Goal: Information Seeking & Learning: Check status

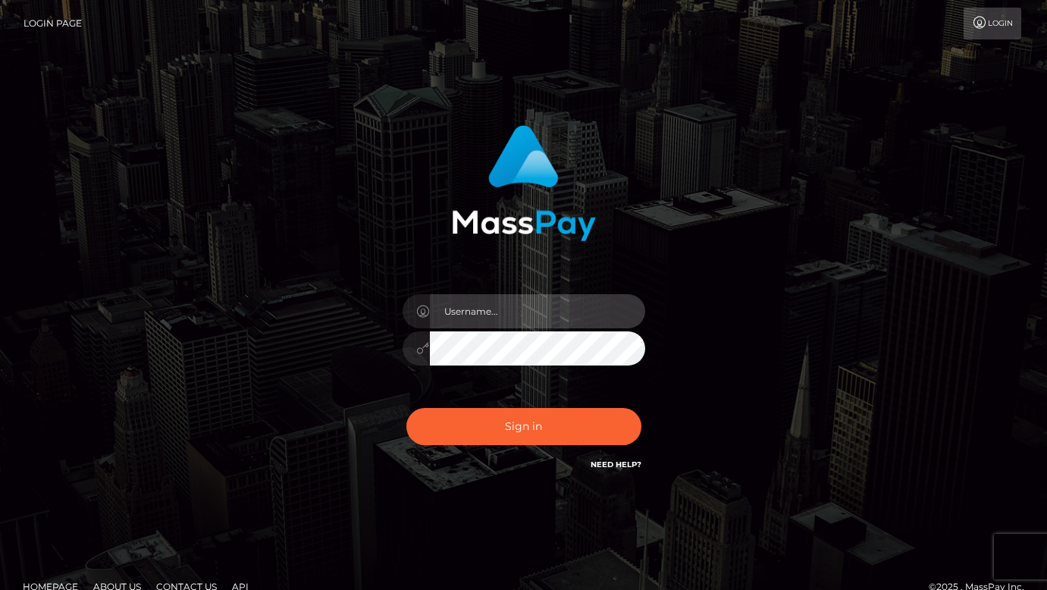
click at [479, 304] on input "text" at bounding box center [537, 311] width 215 height 34
type input "[DOMAIN_NAME]"
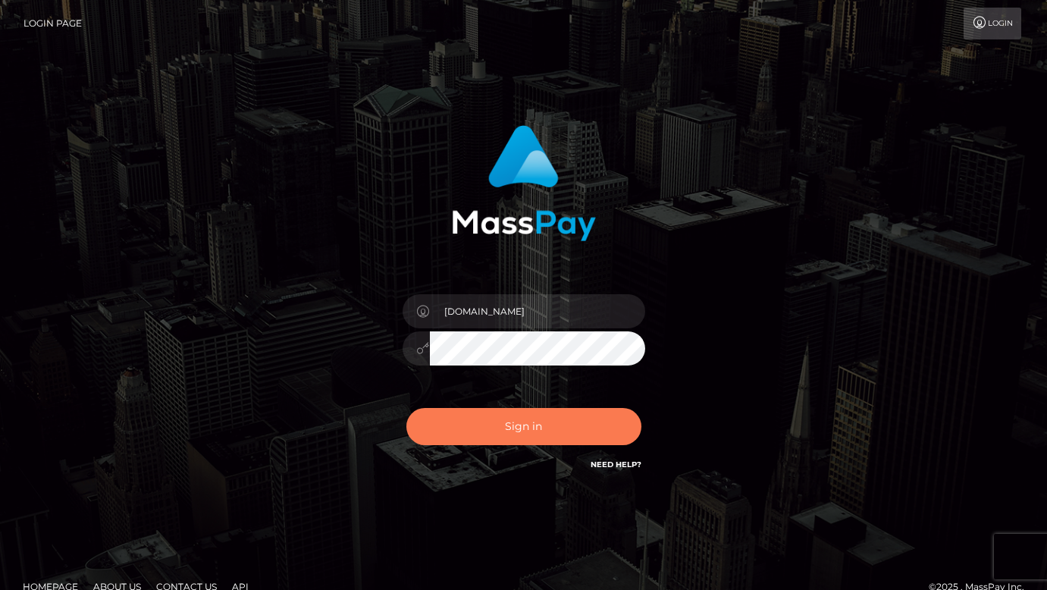
click at [521, 410] on button "Sign in" at bounding box center [523, 426] width 235 height 37
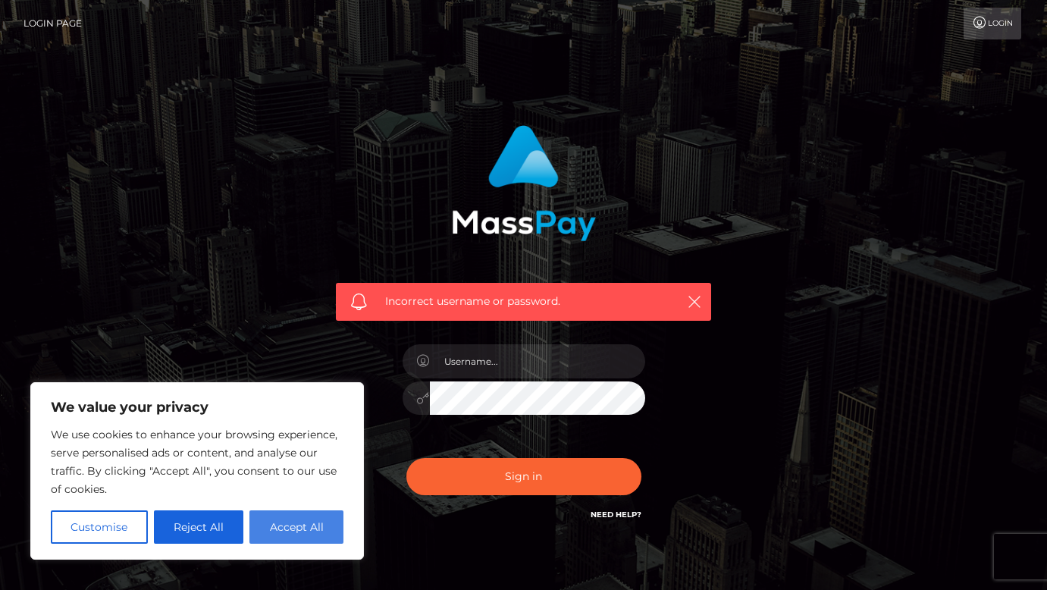
click at [310, 512] on button "Accept All" at bounding box center [296, 526] width 94 height 33
checkbox input "true"
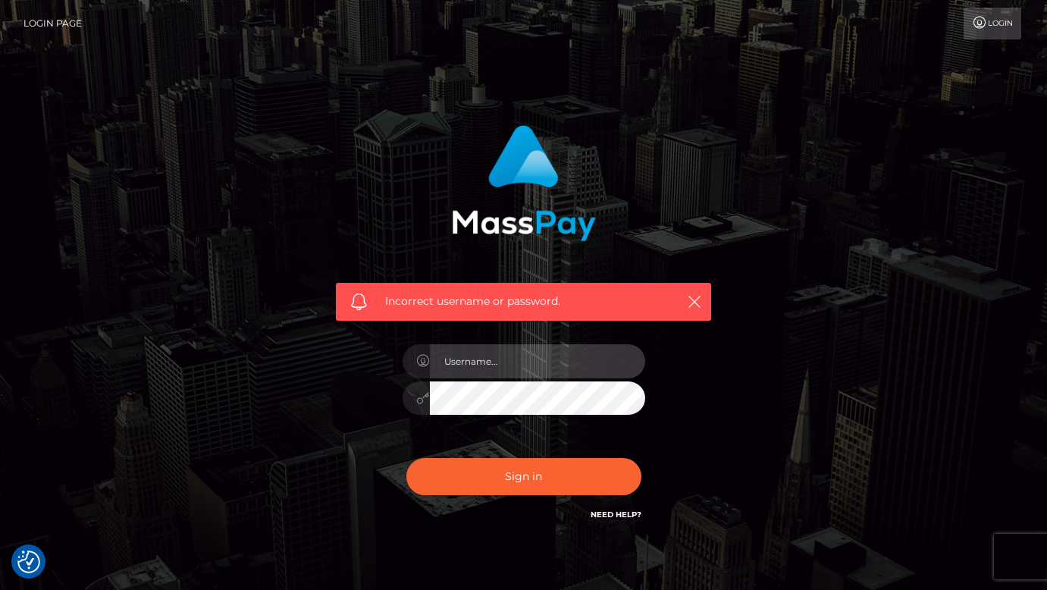
click at [476, 365] on input "text" at bounding box center [537, 361] width 215 height 34
type input "dmen.fire"
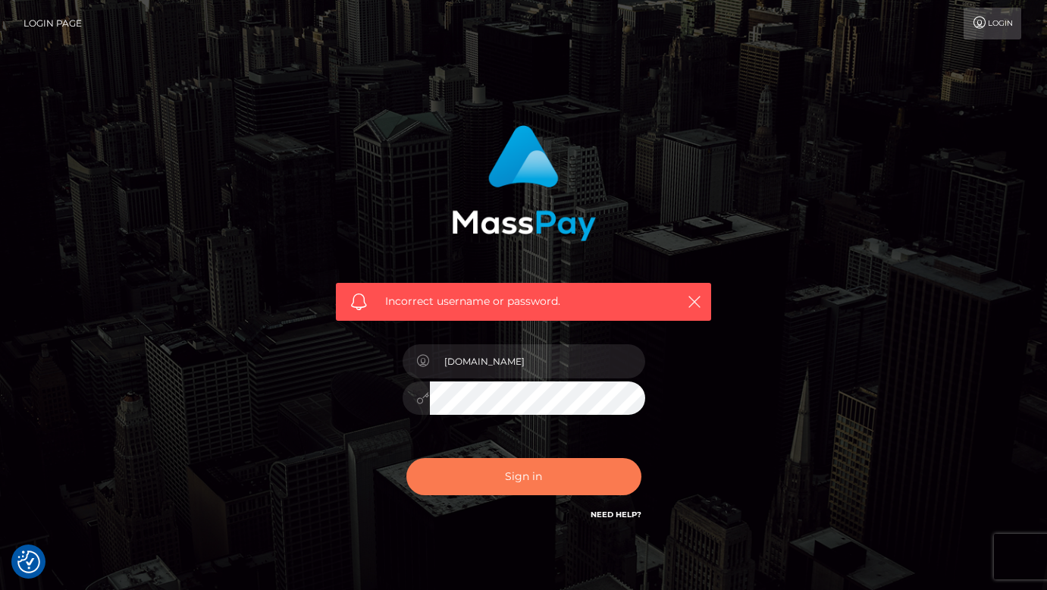
click at [517, 461] on button "Sign in" at bounding box center [523, 476] width 235 height 37
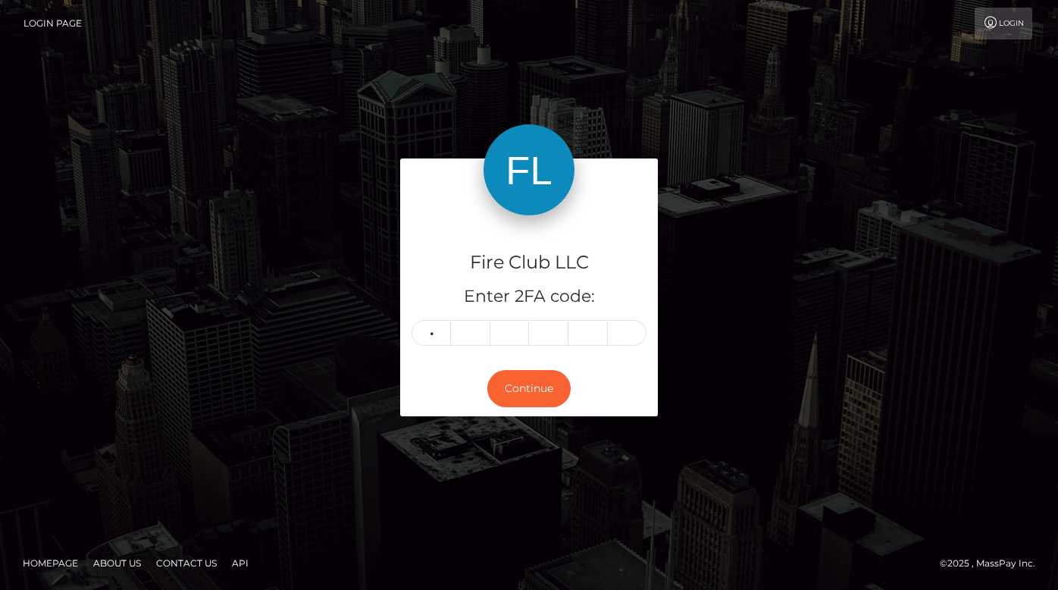
type input "1"
type input "3"
type input "1"
type input "7"
type input "4"
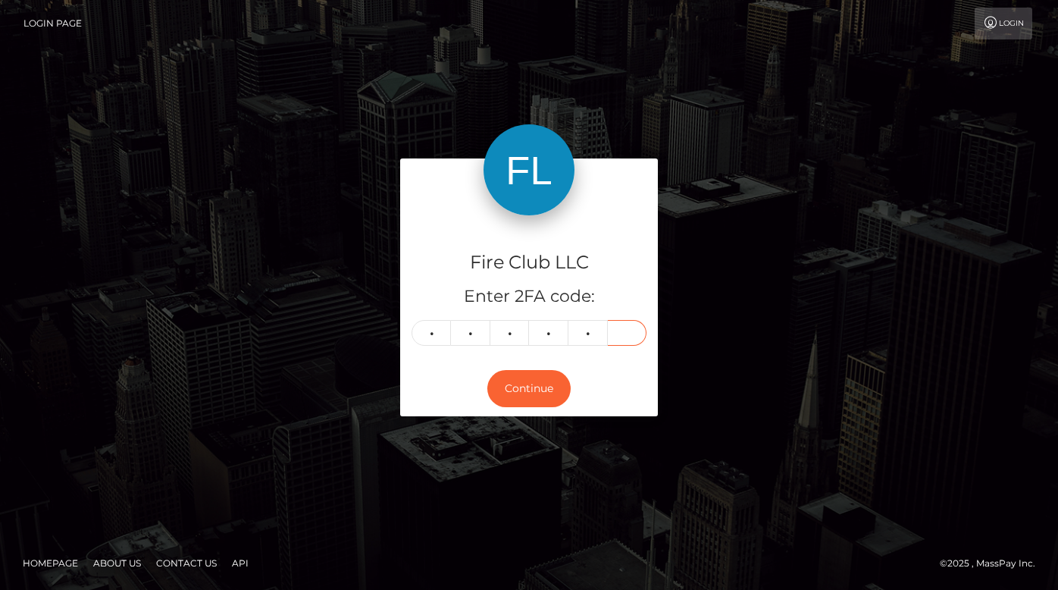
type input "2"
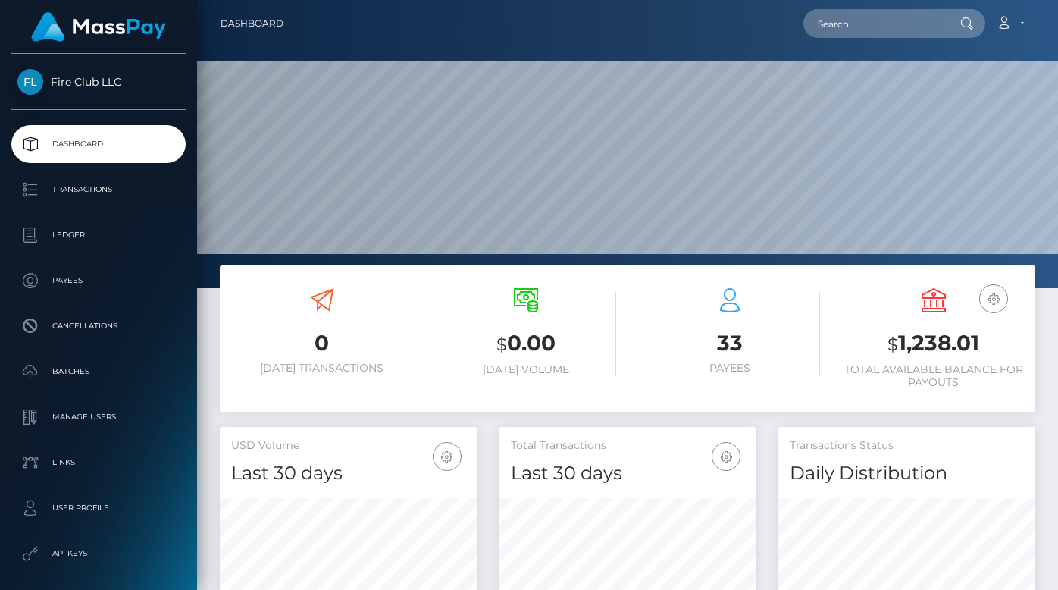
scroll to position [268, 257]
click at [521, 384] on div "$ 0.00 Today Volume" at bounding box center [525, 334] width 181 height 114
click at [116, 169] on ul "Dashboard Transactions Ledger Payees Cancellations Batches Links" at bounding box center [98, 394] width 197 height 538
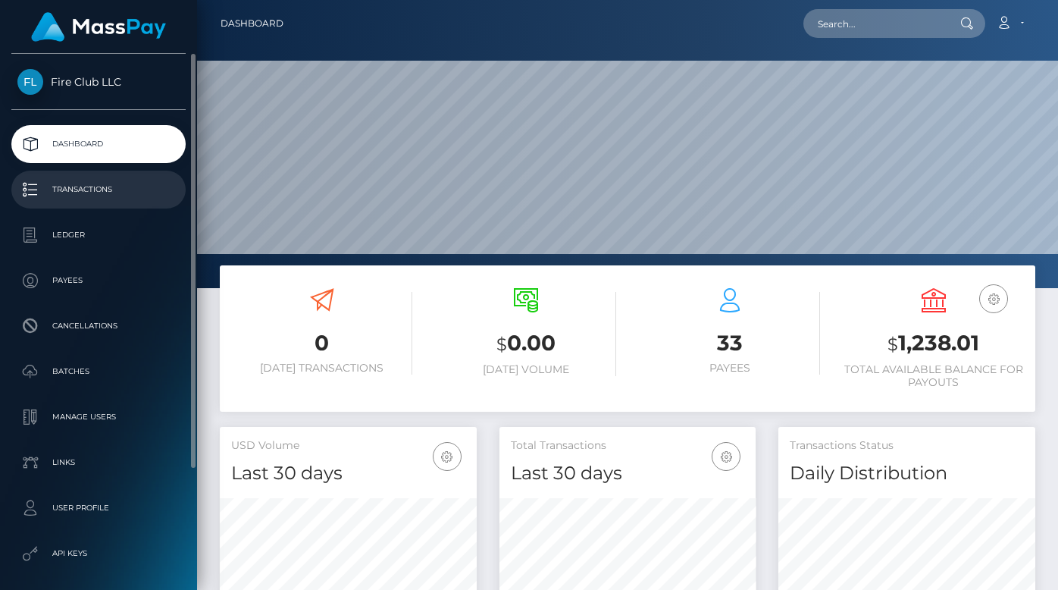
click at [92, 171] on link "Transactions" at bounding box center [98, 190] width 174 height 38
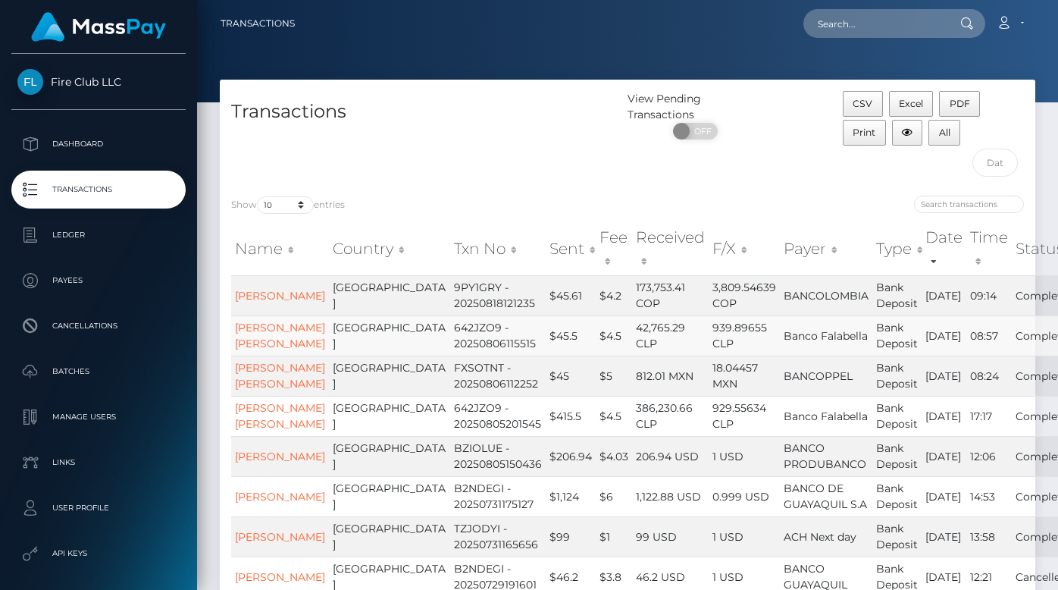
click at [709, 355] on td "939.89655 CLP" at bounding box center [744, 335] width 71 height 40
click at [700, 128] on span "OFF" at bounding box center [700, 131] width 38 height 17
checkbox input "true"
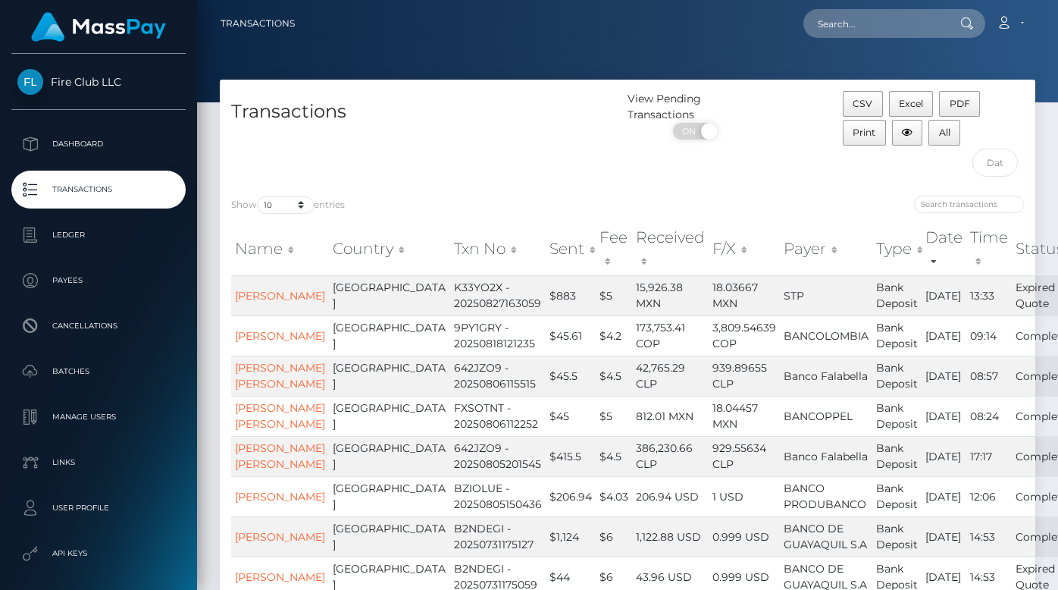
click at [709, 293] on td "18.03667 MXN" at bounding box center [744, 295] width 71 height 40
click at [1012, 296] on td "Expired Quote" at bounding box center [1045, 295] width 67 height 40
click at [1012, 308] on td "Expired Quote" at bounding box center [1045, 295] width 67 height 40
click at [1012, 307] on td "Expired Quote" at bounding box center [1045, 295] width 67 height 40
click at [1012, 297] on td "Expired Quote" at bounding box center [1045, 295] width 67 height 40
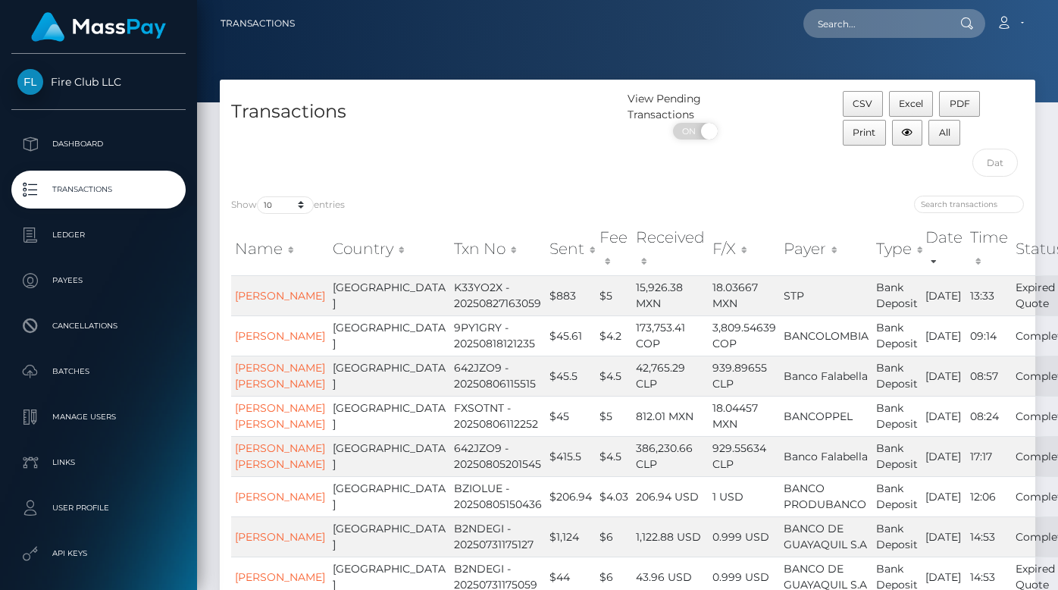
click at [850, 203] on div at bounding box center [831, 206] width 385 height 21
click at [752, 192] on div "Show 10 25 50 100 250 500 1,000 3,500 entries Name Country Txn No Sent Fee Rece…" at bounding box center [628, 461] width 816 height 555
click at [783, 196] on div at bounding box center [831, 206] width 385 height 21
click at [1012, 299] on td "Expired Quote" at bounding box center [1045, 295] width 67 height 40
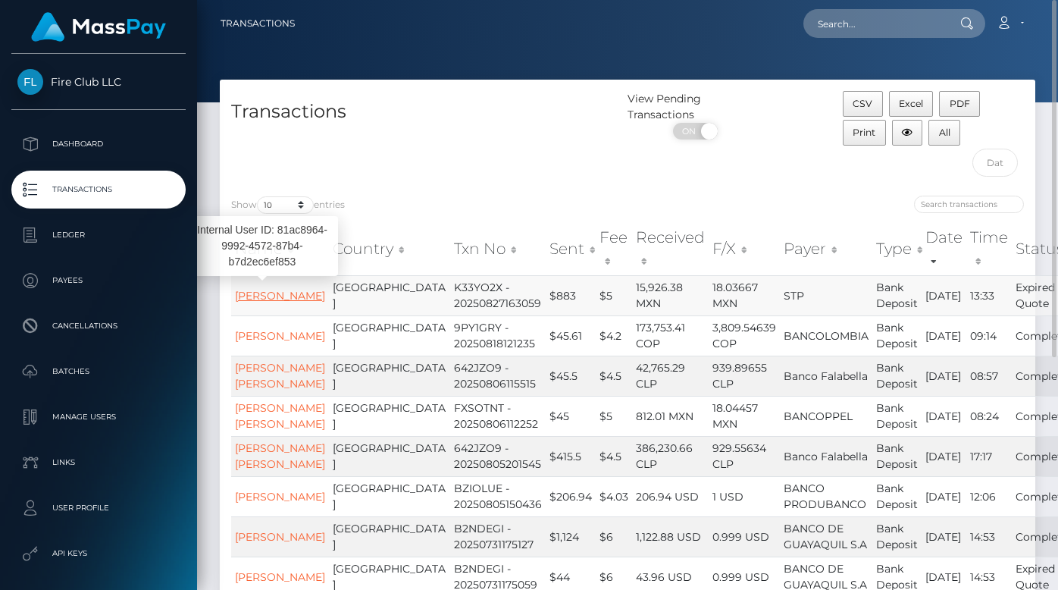
click at [270, 299] on link "Javier Jonguitud alvarez" at bounding box center [280, 296] width 90 height 14
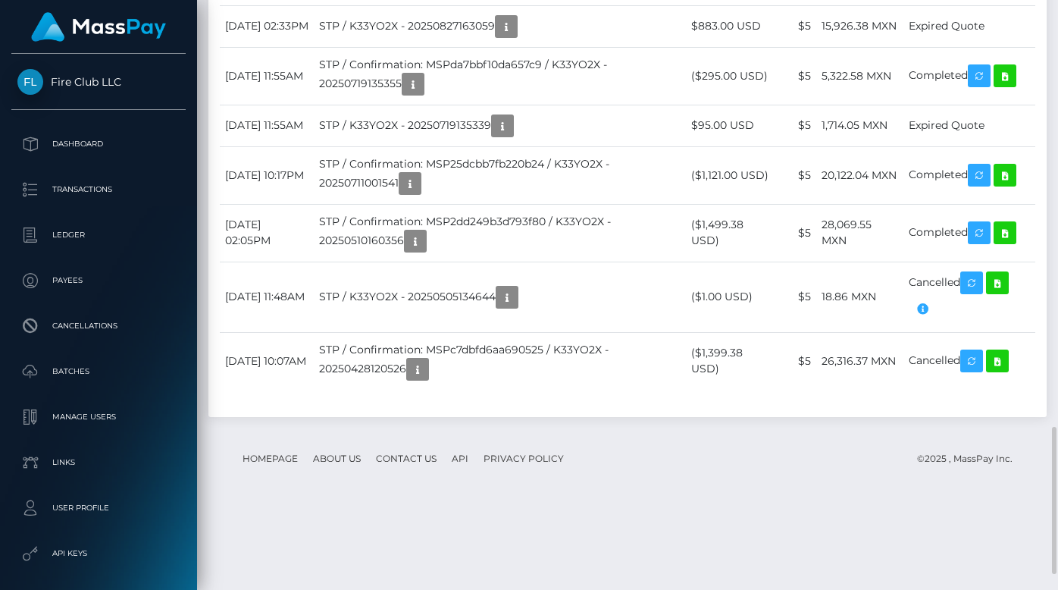
scroll to position [1703, 0]
click at [980, 46] on td "Expired Quote" at bounding box center [969, 26] width 132 height 42
click at [515, 36] on icon "button" at bounding box center [506, 26] width 18 height 19
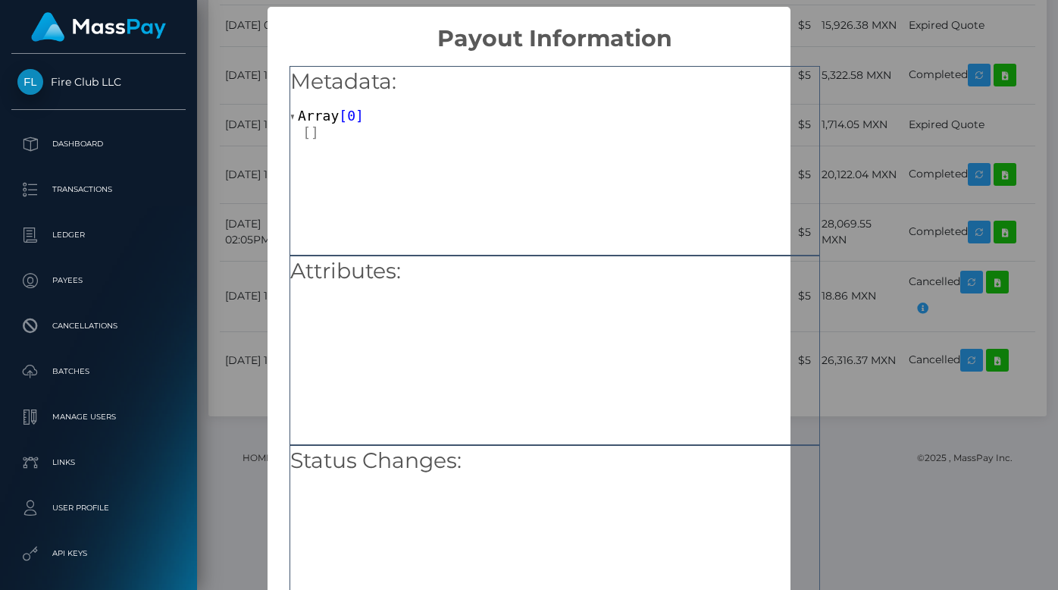
click at [844, 82] on div "× Payout Information Metadata: Array [ 0 ] Attributes: Status Changes: OK No Ca…" at bounding box center [529, 295] width 1058 height 590
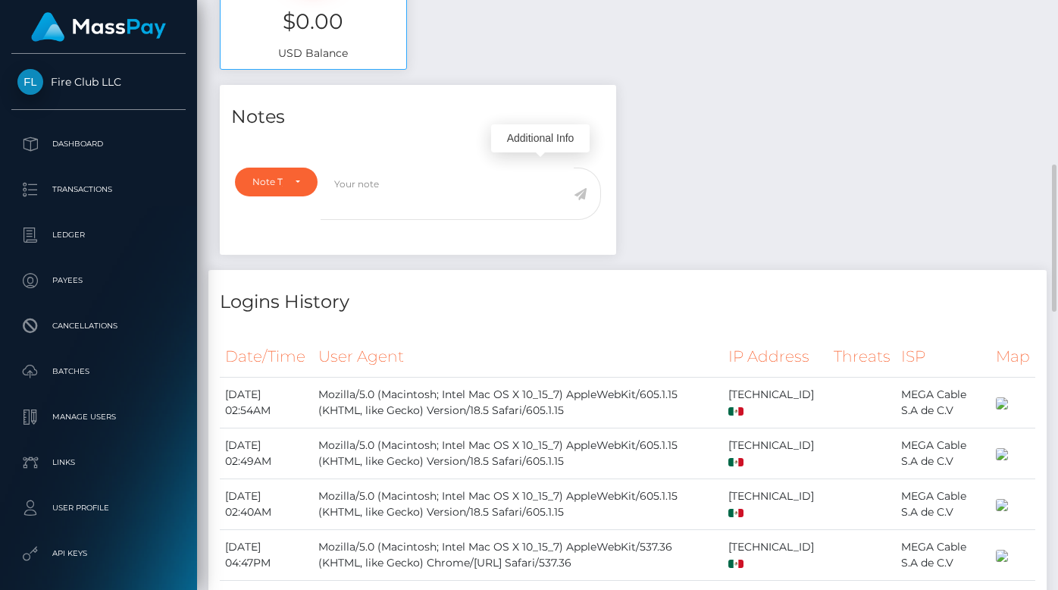
scroll to position [0, 0]
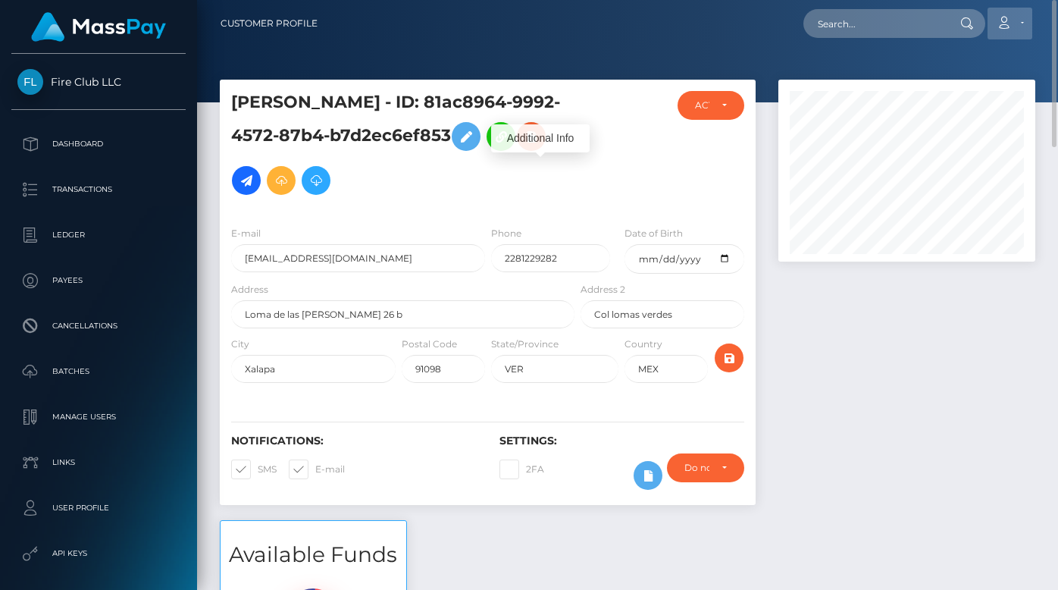
click at [1009, 11] on link "Account" at bounding box center [1010, 24] width 45 height 32
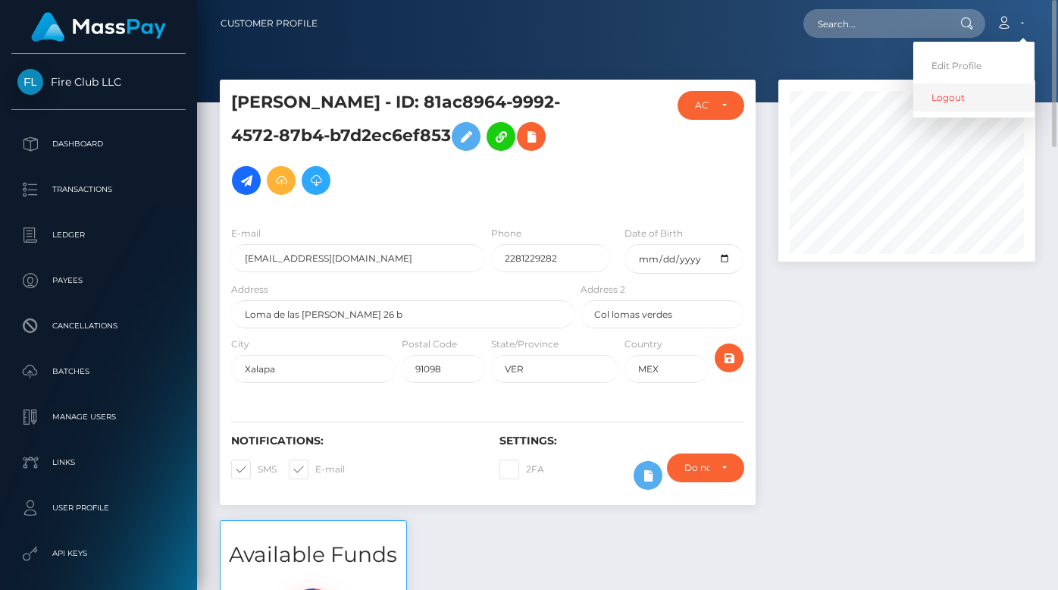
click at [969, 87] on link "Logout" at bounding box center [973, 97] width 121 height 28
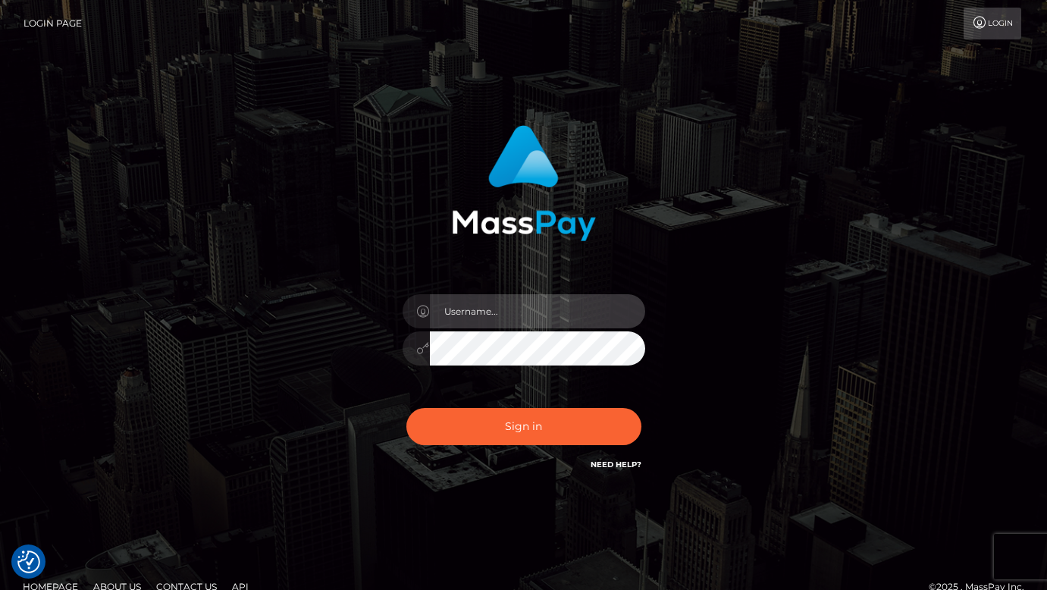
click at [460, 305] on input "text" at bounding box center [537, 311] width 215 height 34
type input "dmen.fire"
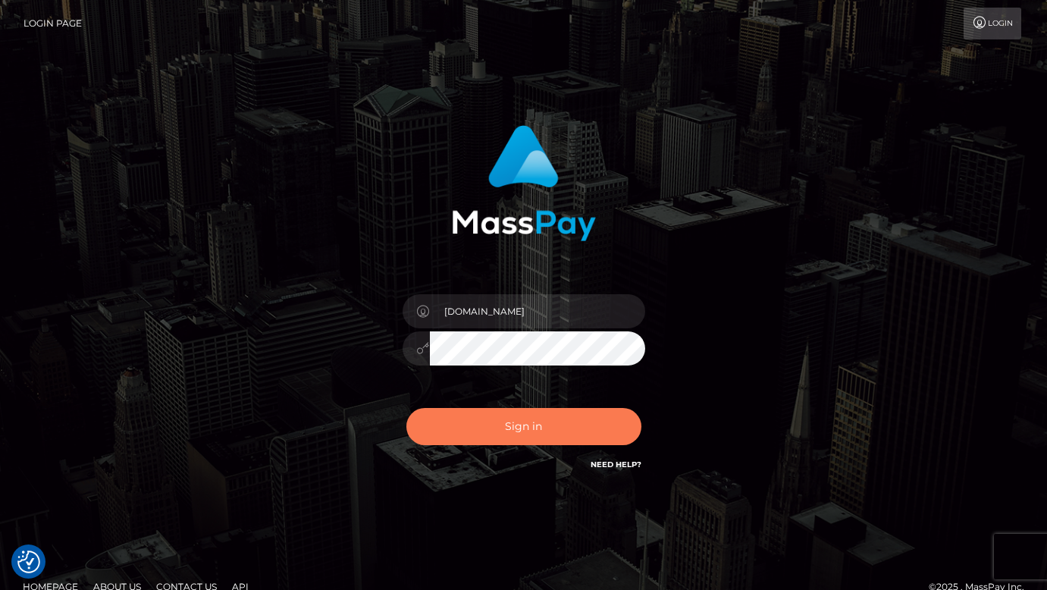
click at [510, 428] on button "Sign in" at bounding box center [523, 426] width 235 height 37
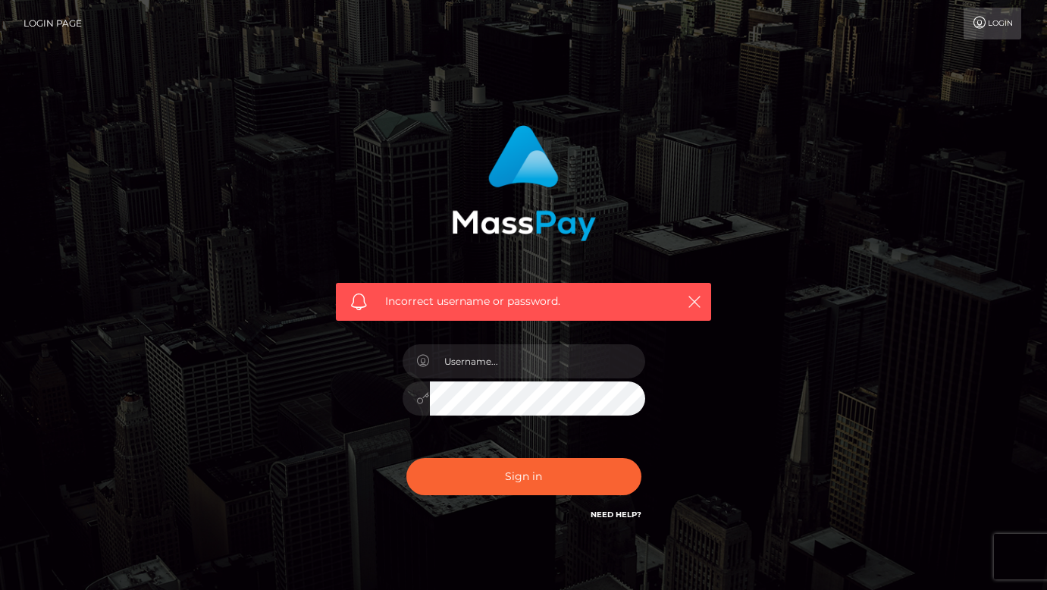
click at [478, 316] on div "Incorrect username or password." at bounding box center [523, 302] width 375 height 38
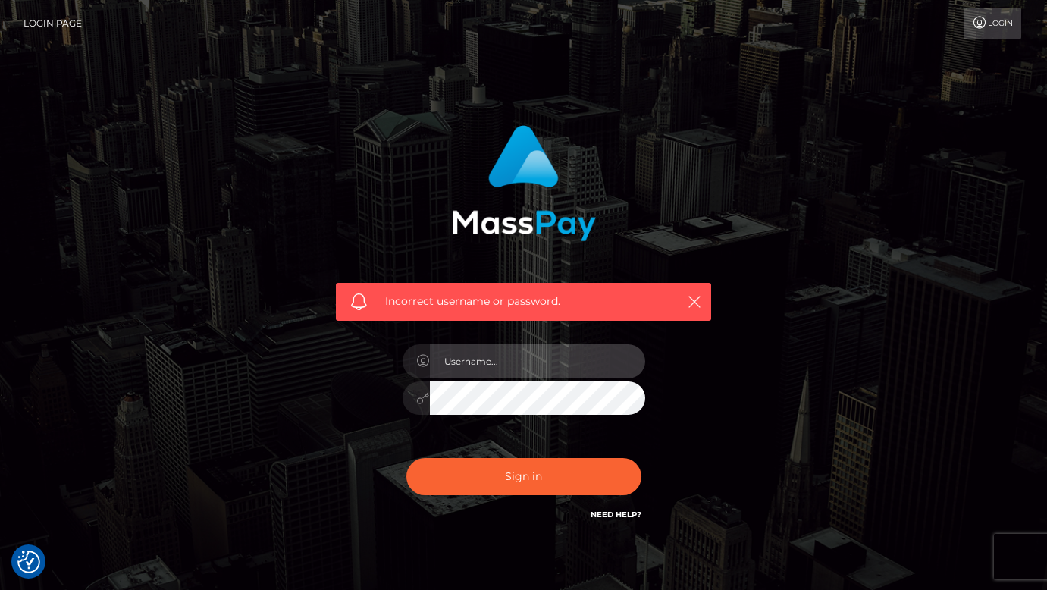
click at [474, 362] on input "text" at bounding box center [537, 361] width 215 height 34
type input "dmen.fire"
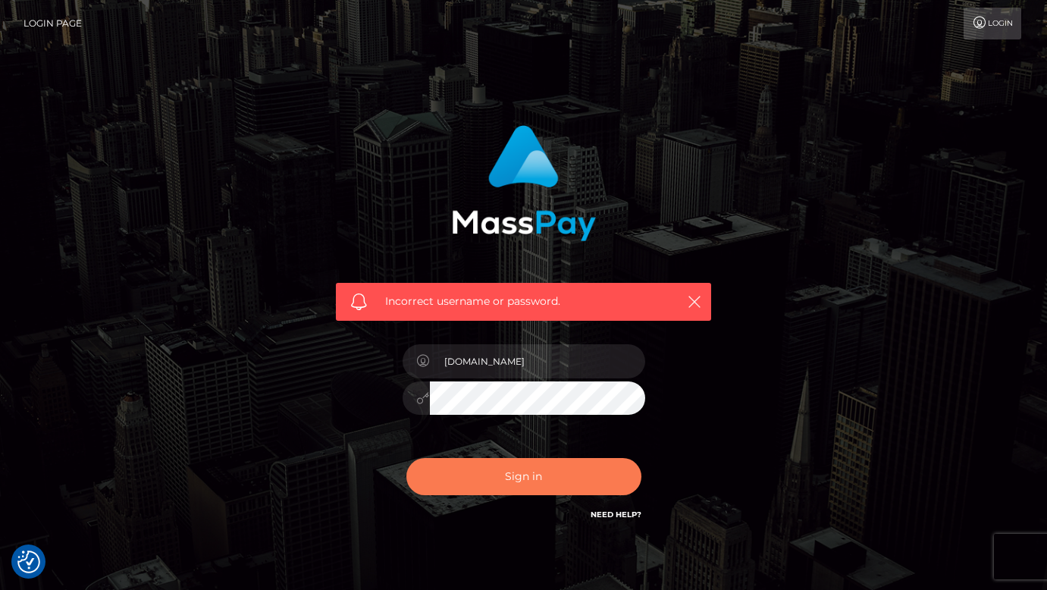
click at [533, 475] on button "Sign in" at bounding box center [523, 476] width 235 height 37
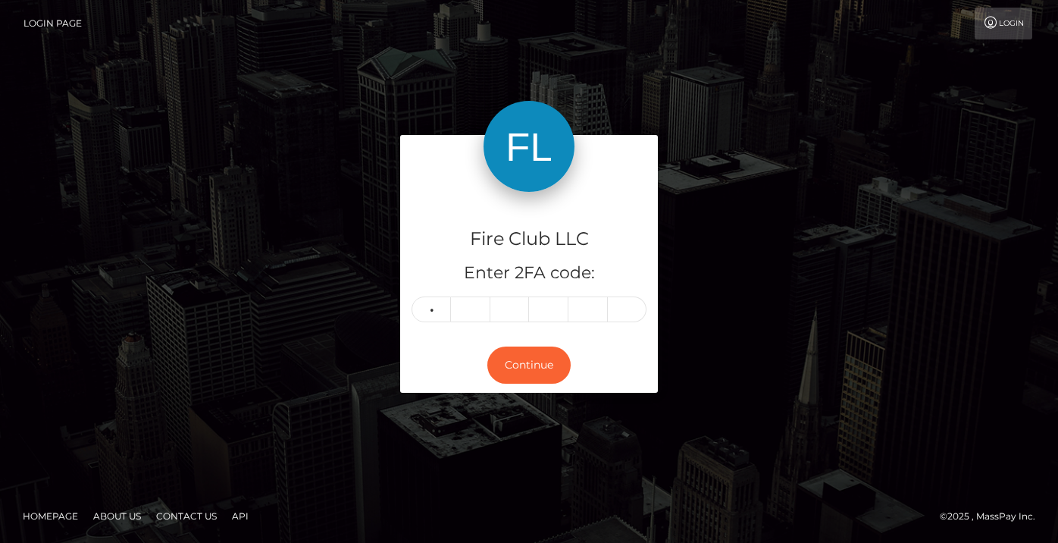
type input "4"
type input "5"
type input "2"
type input "1"
type input "4"
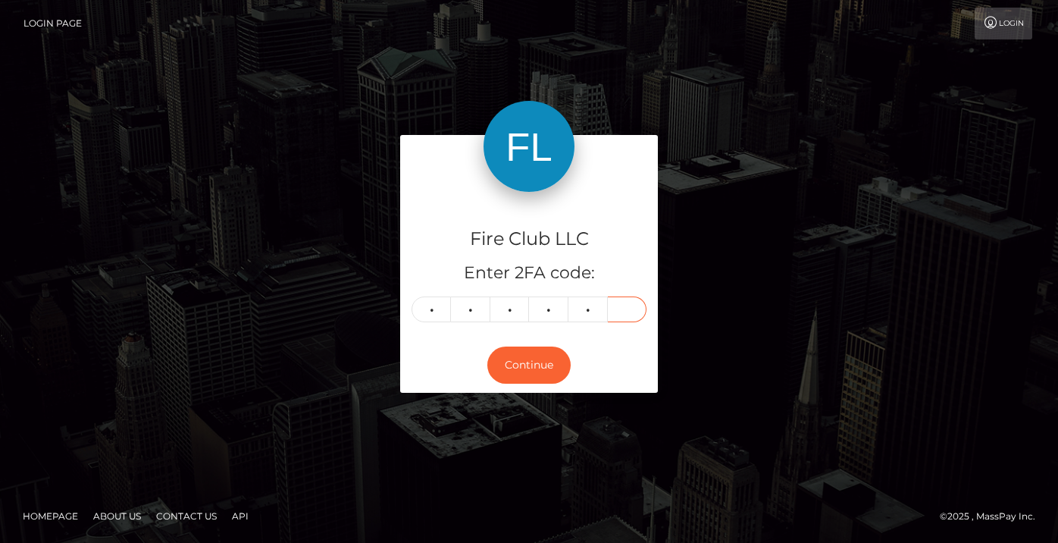
type input "5"
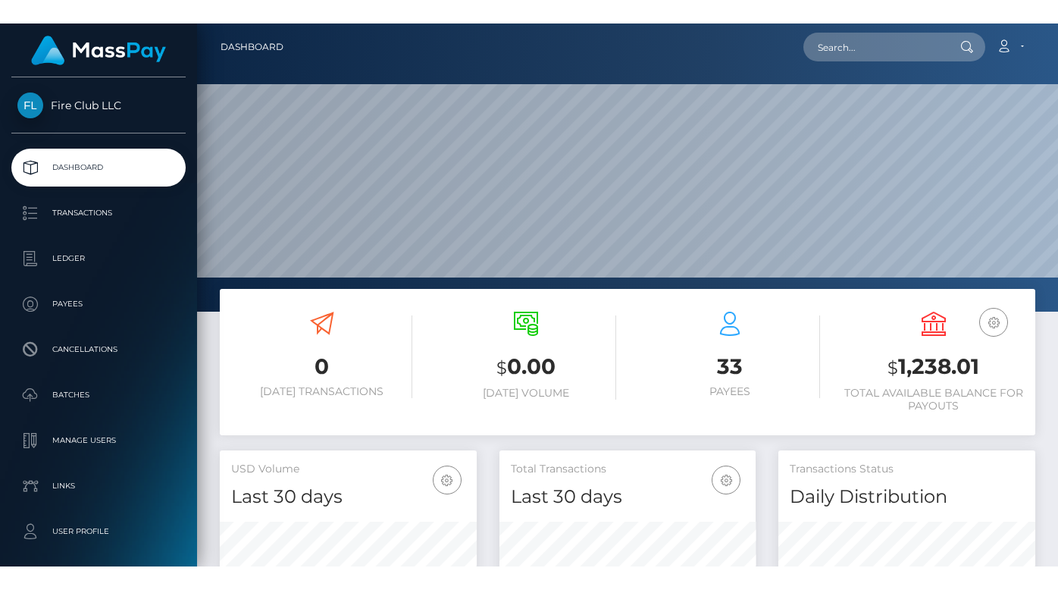
scroll to position [268, 257]
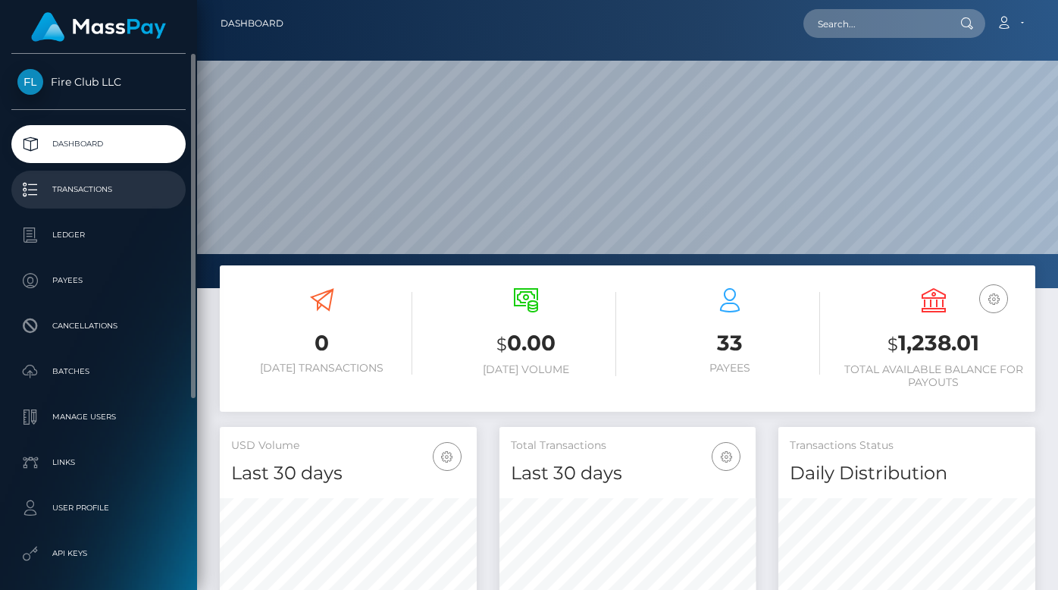
click at [93, 192] on p "Transactions" at bounding box center [98, 189] width 162 height 23
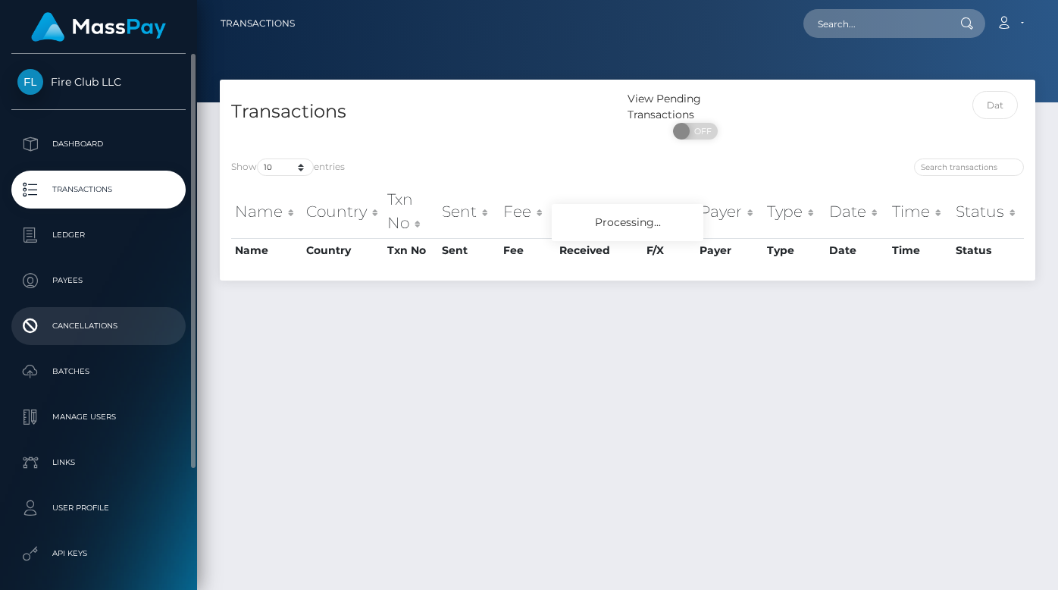
click at [114, 315] on p "Cancellations" at bounding box center [98, 326] width 162 height 23
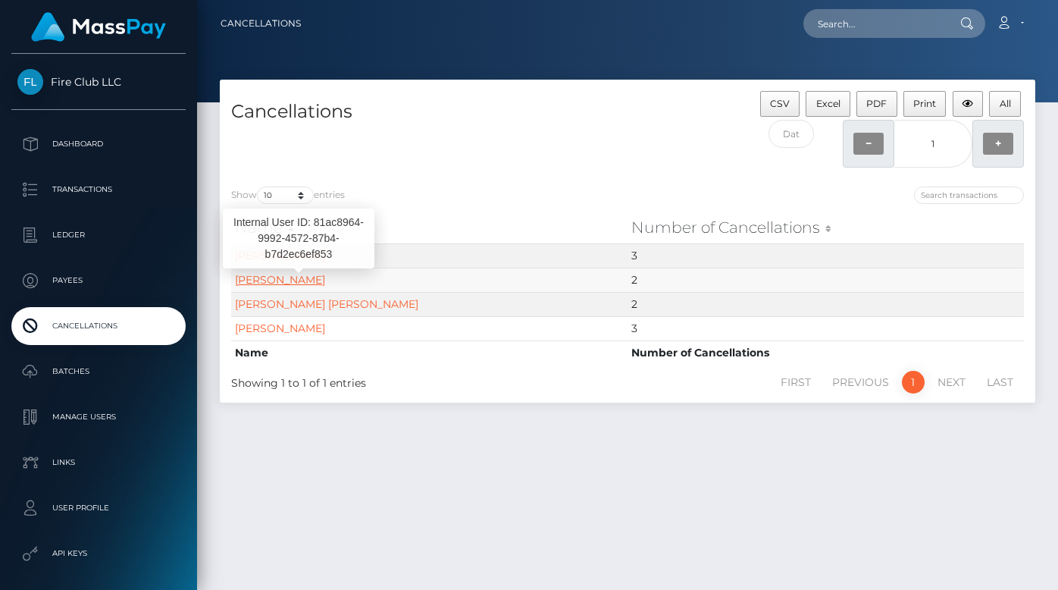
click at [325, 280] on link "Javier Jonguitud alvarez" at bounding box center [280, 280] width 90 height 14
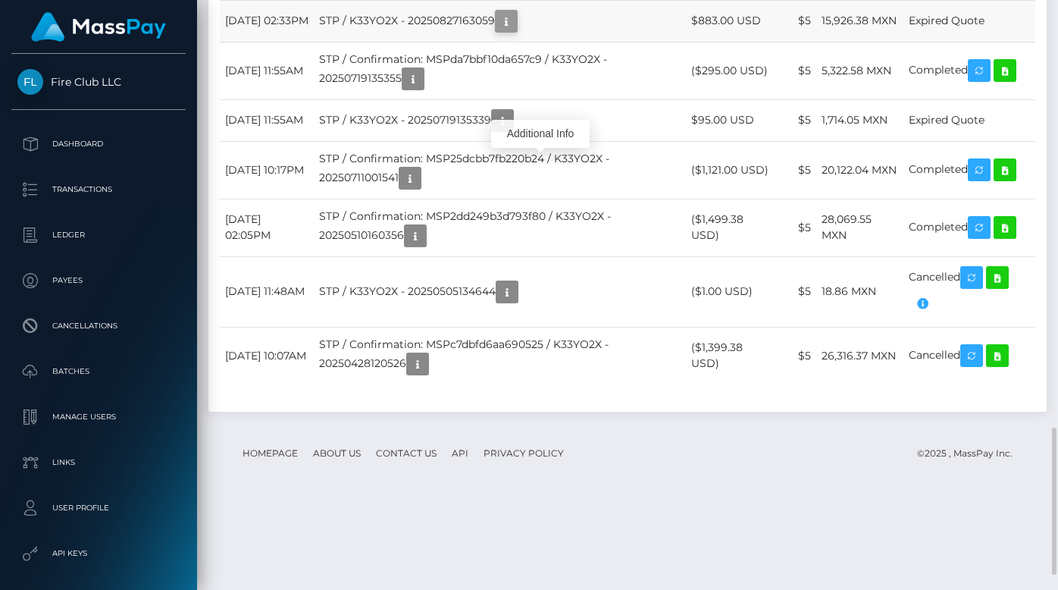
scroll to position [182, 257]
click at [456, 42] on td "STP / K33YO2X - 20250827163059" at bounding box center [500, 21] width 372 height 42
click at [515, 31] on icon "button" at bounding box center [506, 21] width 18 height 19
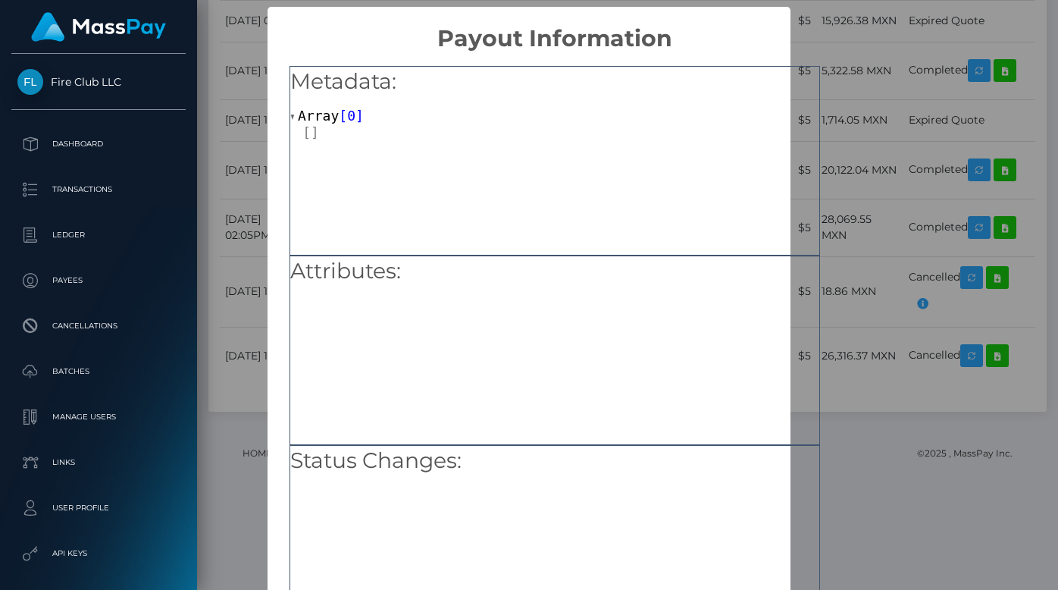
click at [852, 50] on div "× Payout Information Metadata: Array [ 0 ] Attributes: Status Changes: OK No Ca…" at bounding box center [529, 295] width 1058 height 590
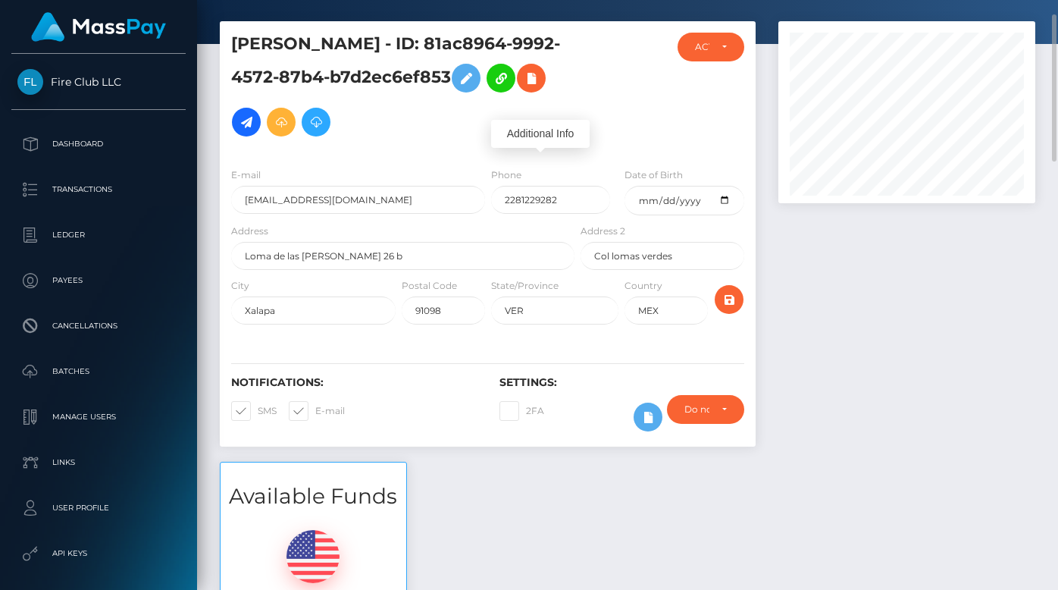
scroll to position [0, 0]
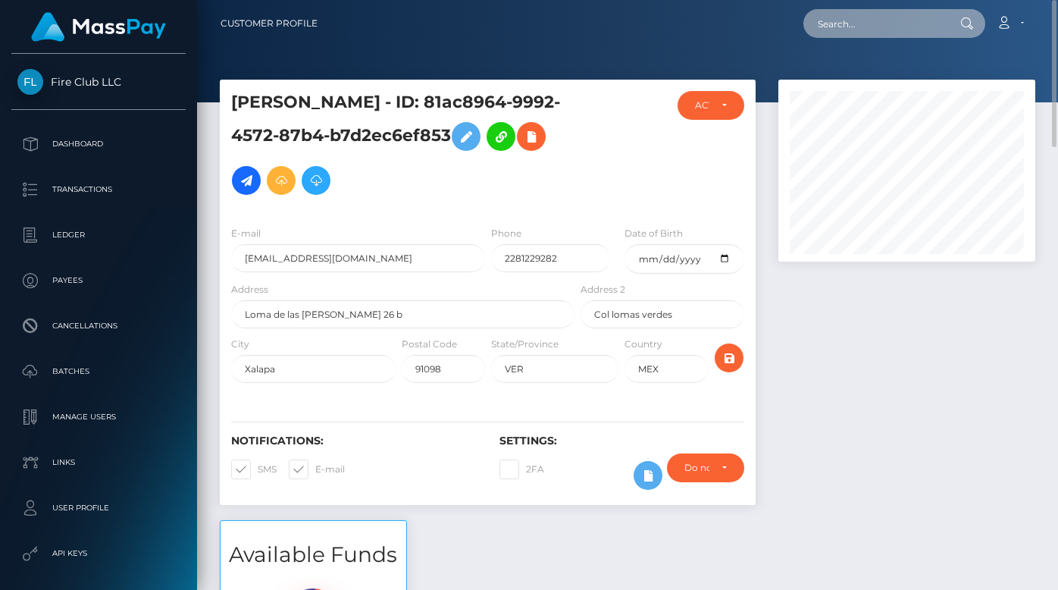
click at [849, 19] on input "text" at bounding box center [874, 23] width 142 height 29
click at [961, 25] on icon at bounding box center [966, 23] width 13 height 12
click at [963, 23] on icon at bounding box center [966, 23] width 13 height 12
click at [966, 22] on icon at bounding box center [966, 23] width 13 height 12
click at [918, 16] on input "expired quote" at bounding box center [874, 23] width 142 height 29
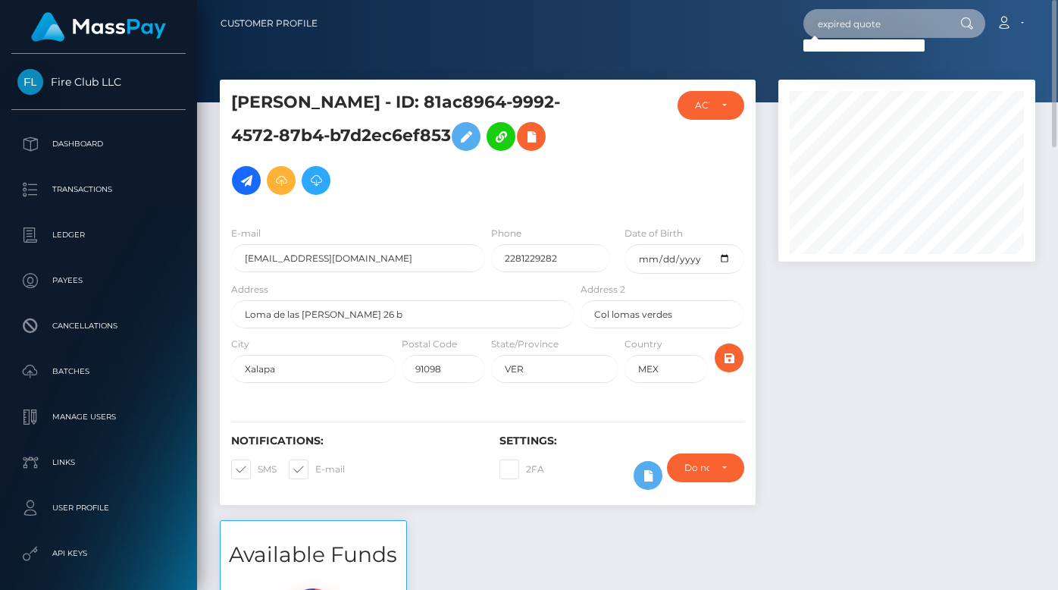
click at [830, 25] on input "expired quote" at bounding box center [874, 23] width 142 height 29
click at [840, 27] on input "quote" at bounding box center [874, 23] width 142 height 29
type input "expired"
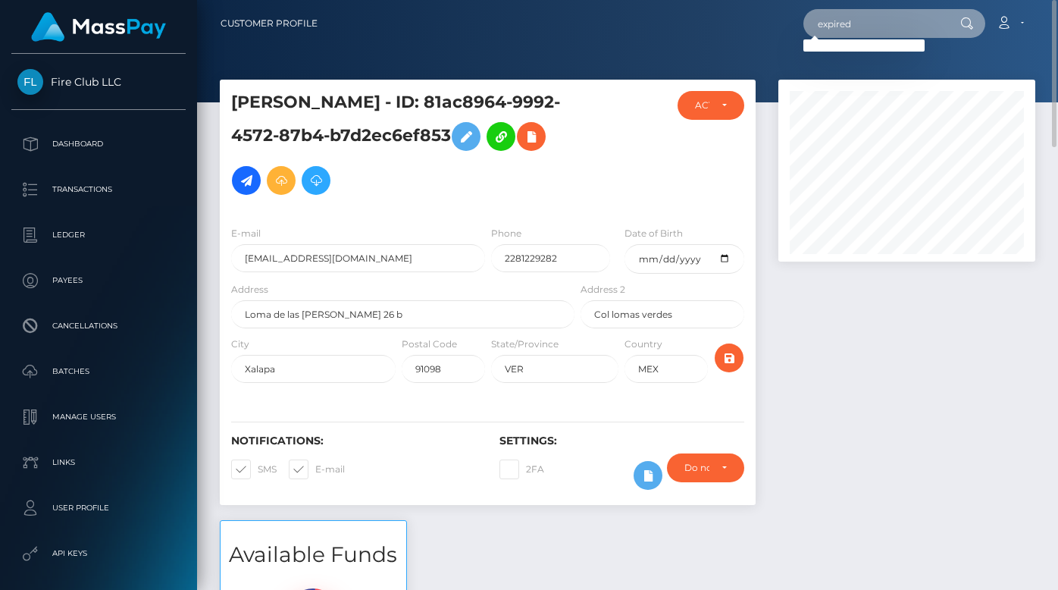
click at [843, 27] on input "expired" at bounding box center [874, 23] width 142 height 29
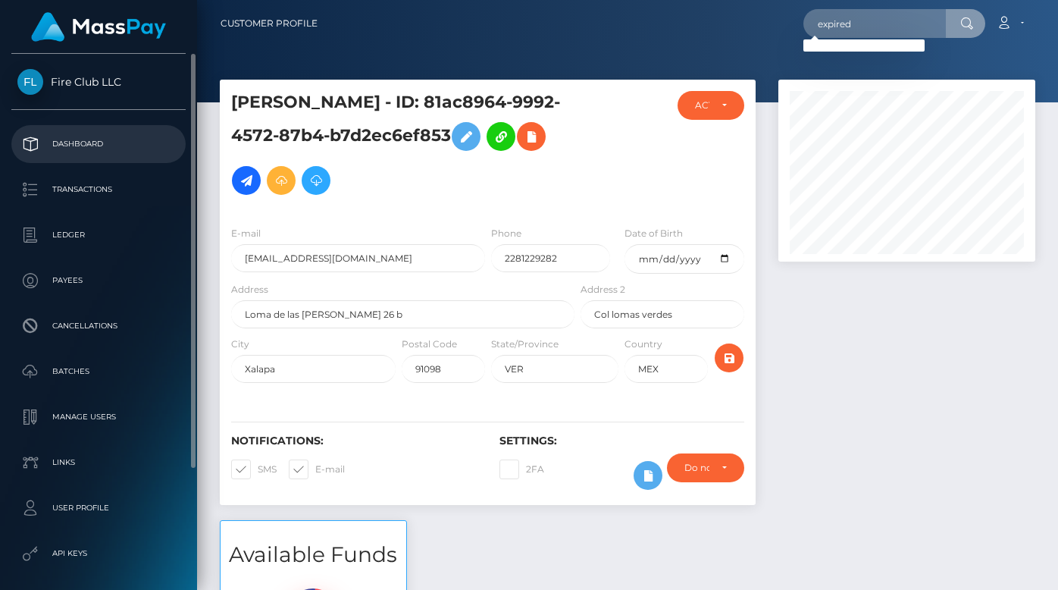
click at [92, 138] on p "Dashboard" at bounding box center [98, 144] width 162 height 23
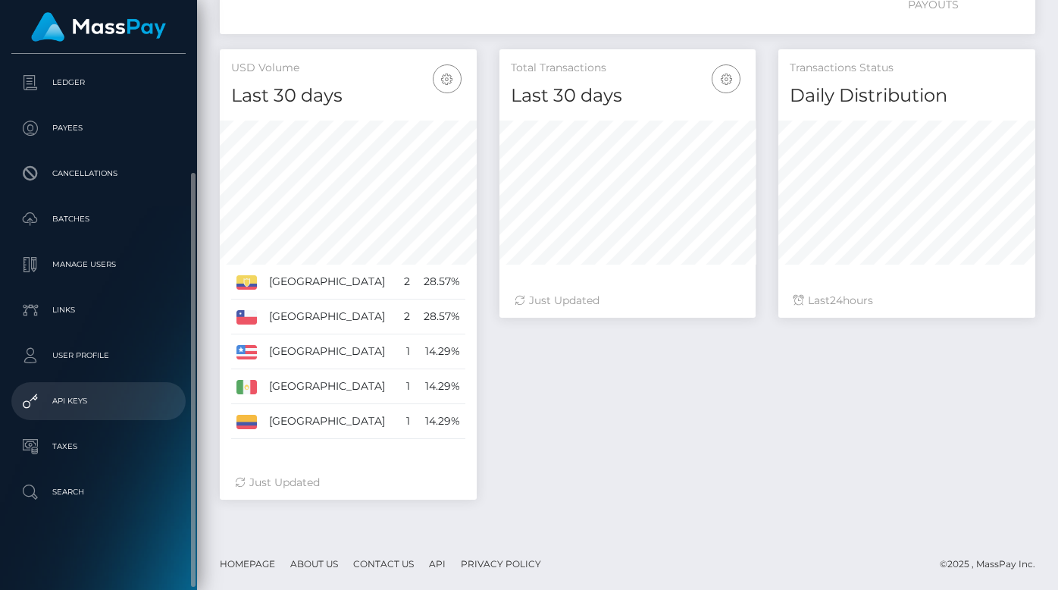
scroll to position [152, 0]
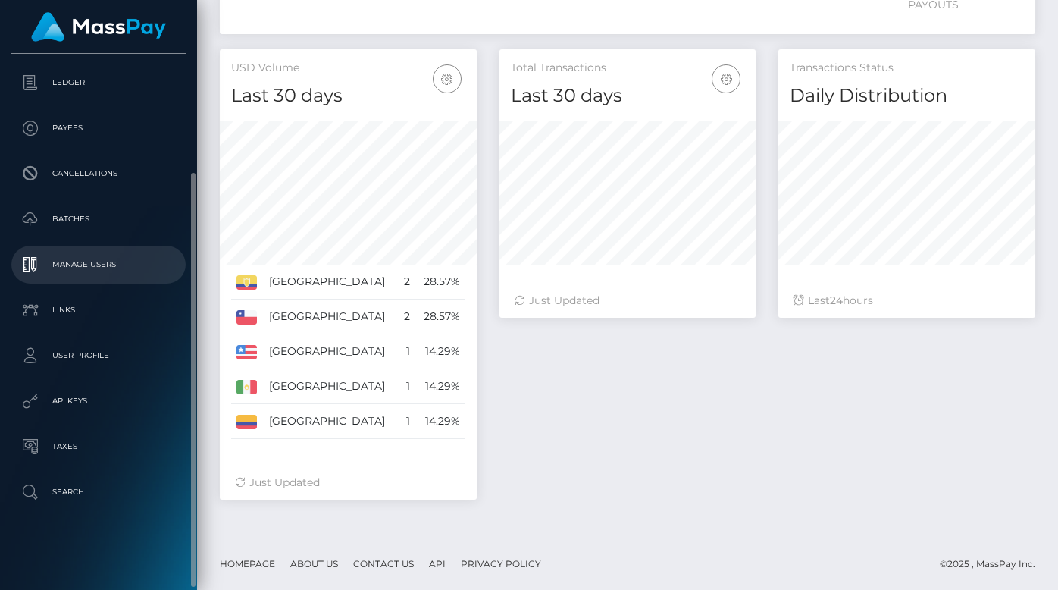
click at [101, 255] on p "Manage Users" at bounding box center [98, 264] width 162 height 23
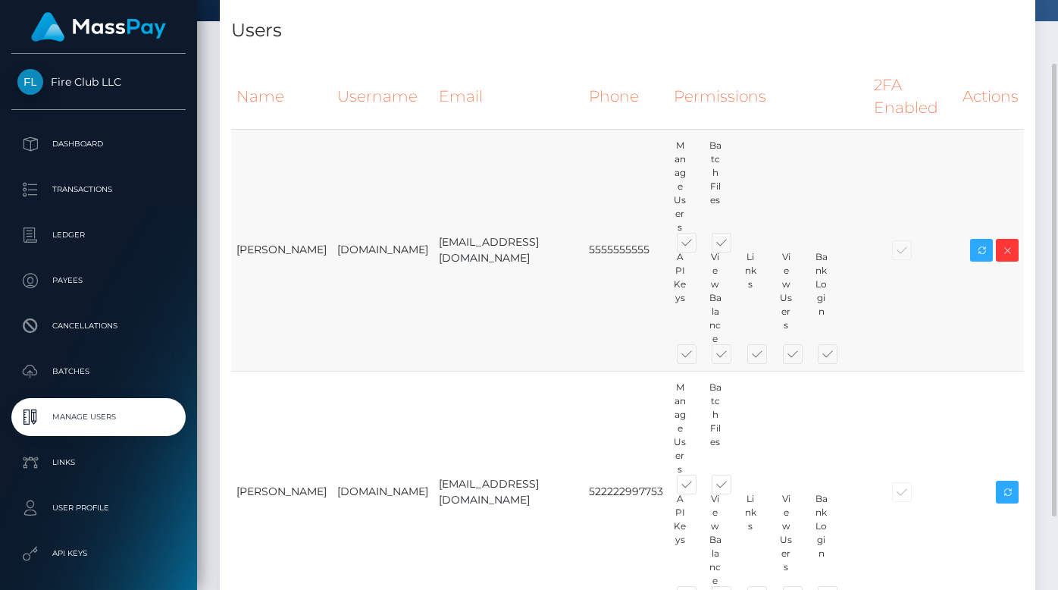
scroll to position [82, 0]
click at [1006, 240] on icon at bounding box center [1007, 249] width 18 height 19
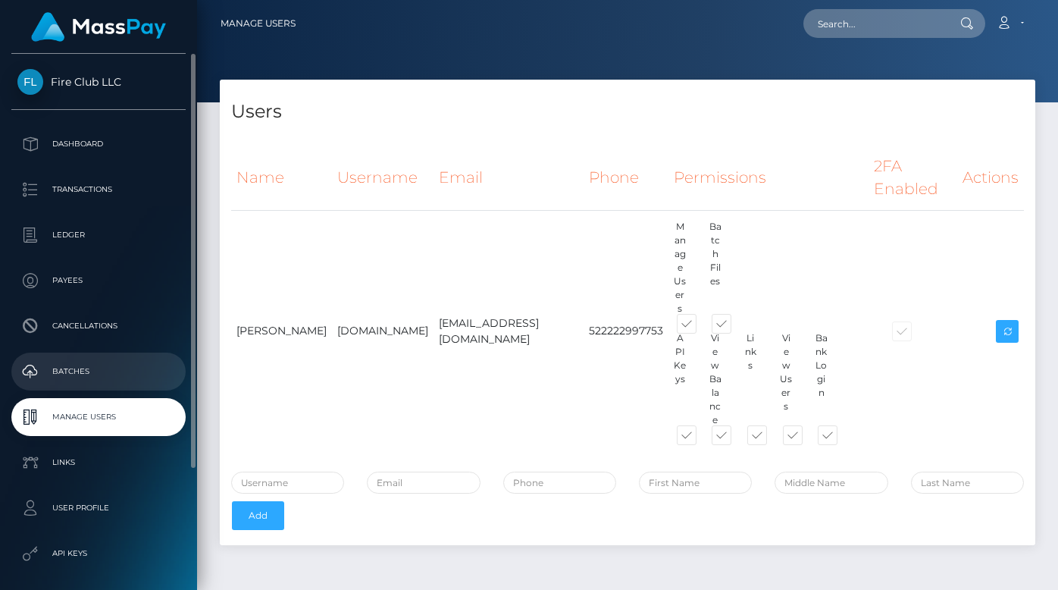
click at [92, 371] on p "Batches" at bounding box center [98, 371] width 162 height 23
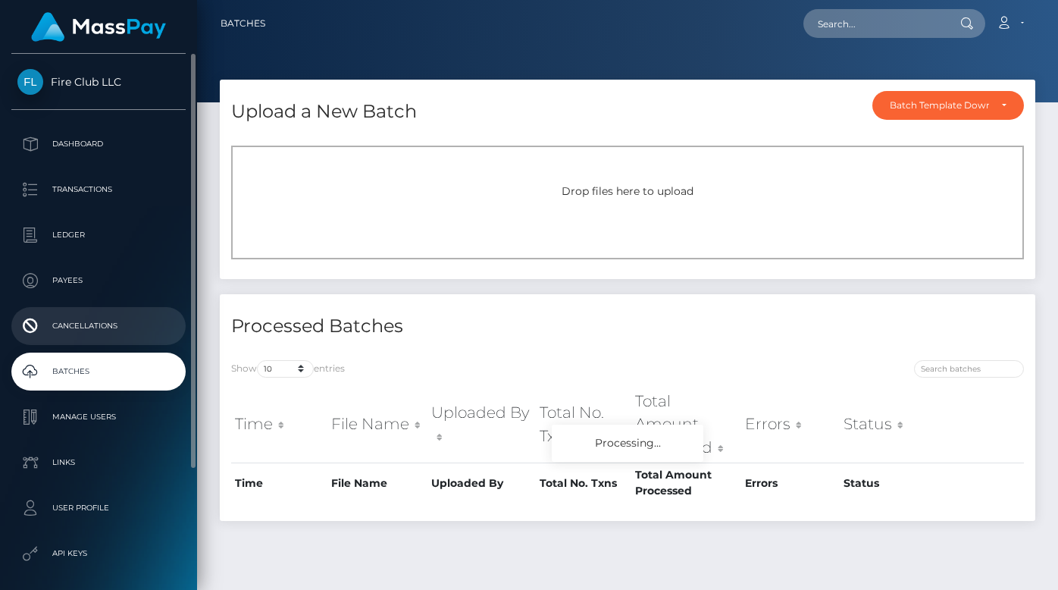
drag, startPoint x: 0, startPoint y: 0, endPoint x: 88, endPoint y: 316, distance: 328.1
click at [88, 316] on p "Cancellations" at bounding box center [98, 326] width 162 height 23
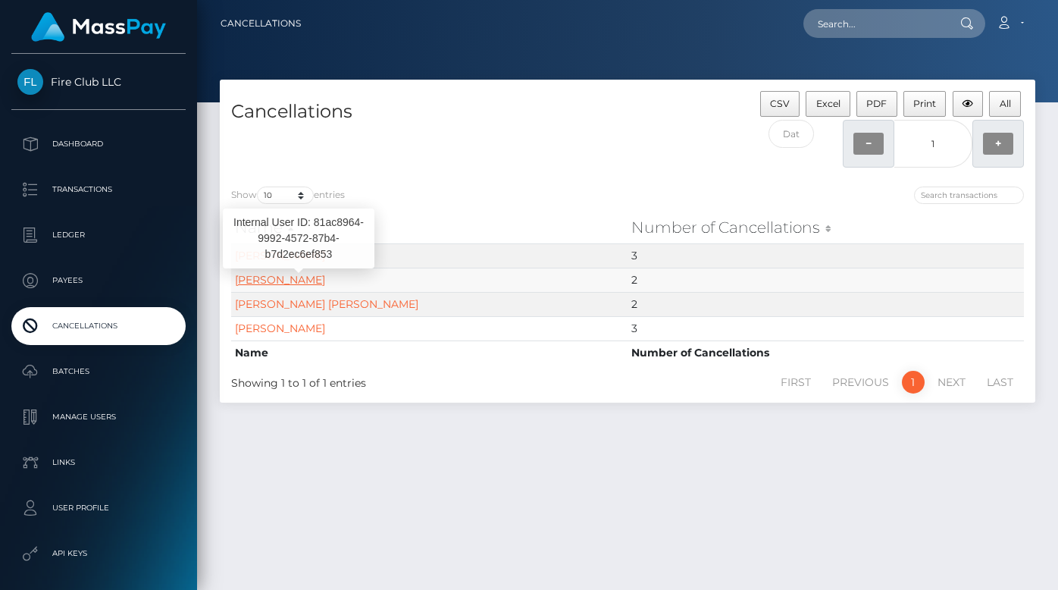
click at [272, 277] on link "[PERSON_NAME]" at bounding box center [280, 280] width 90 height 14
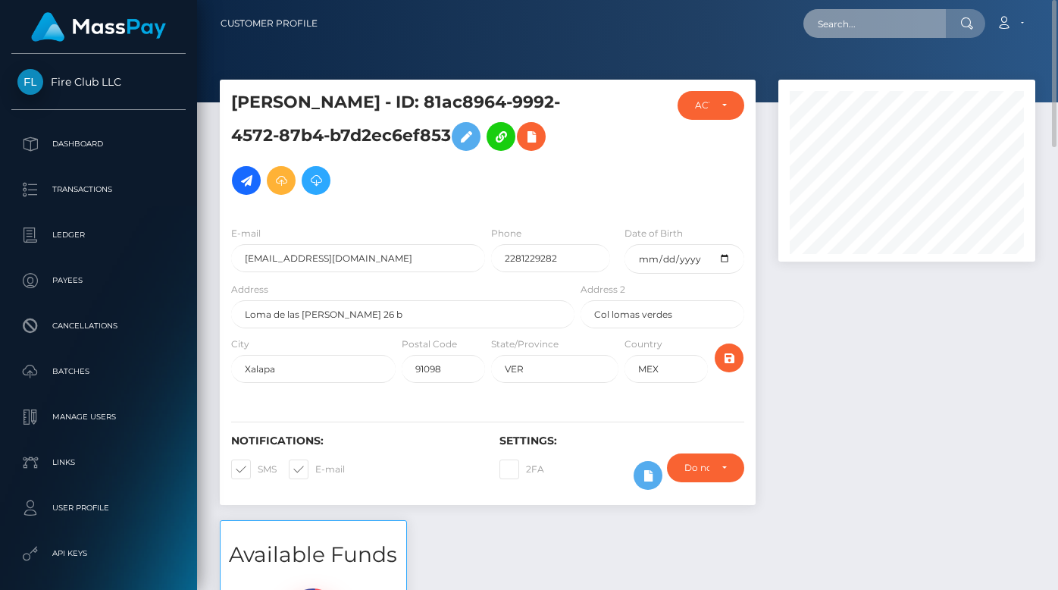
click at [857, 15] on input "text" at bounding box center [874, 23] width 142 height 29
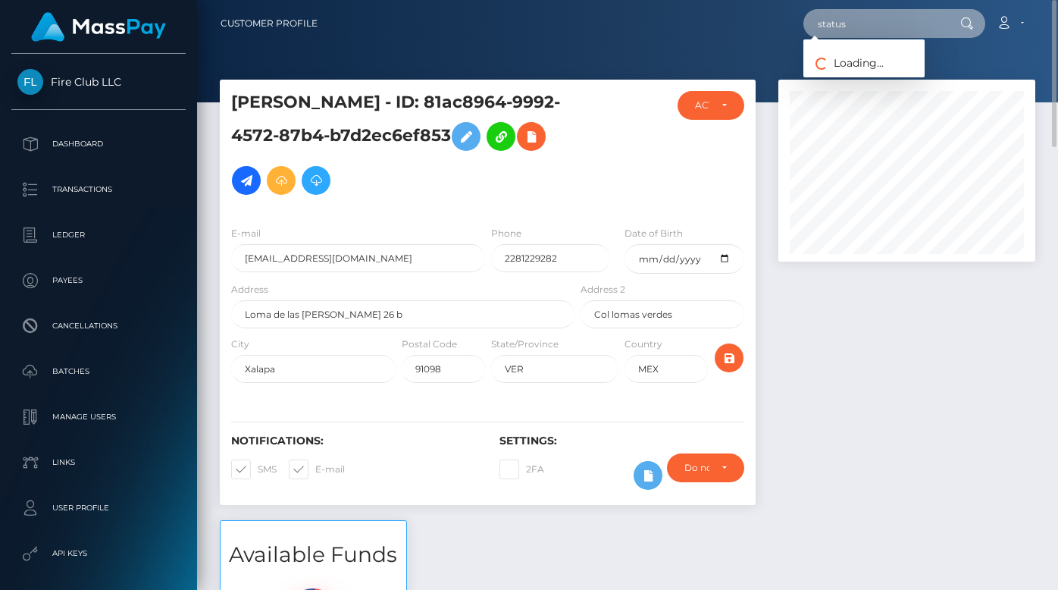
type input "status"
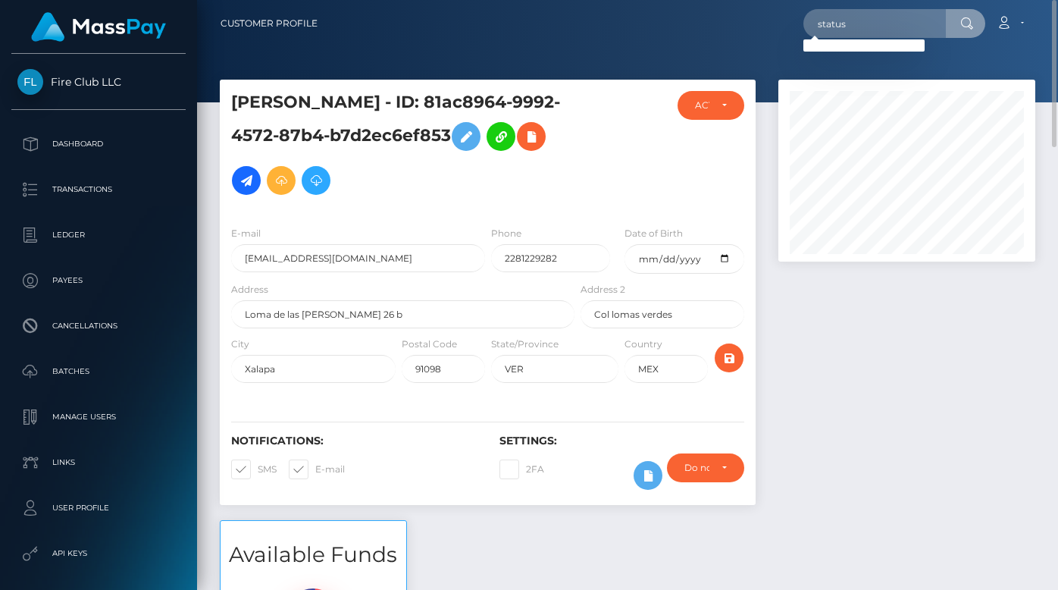
click at [844, 46] on div "Loading... Loading..." at bounding box center [863, 45] width 121 height 12
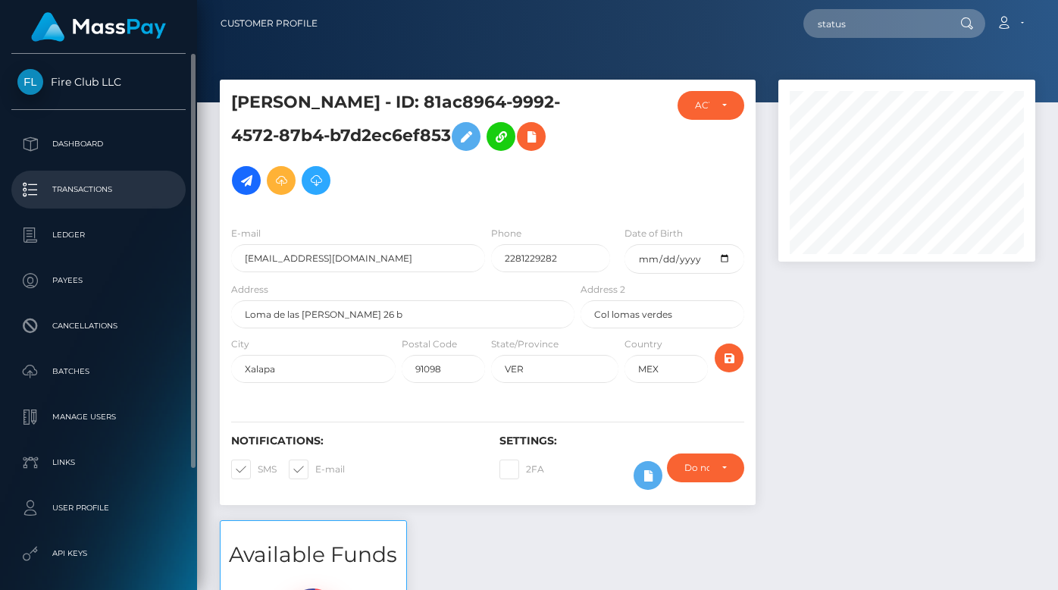
click at [100, 185] on p "Transactions" at bounding box center [98, 189] width 162 height 23
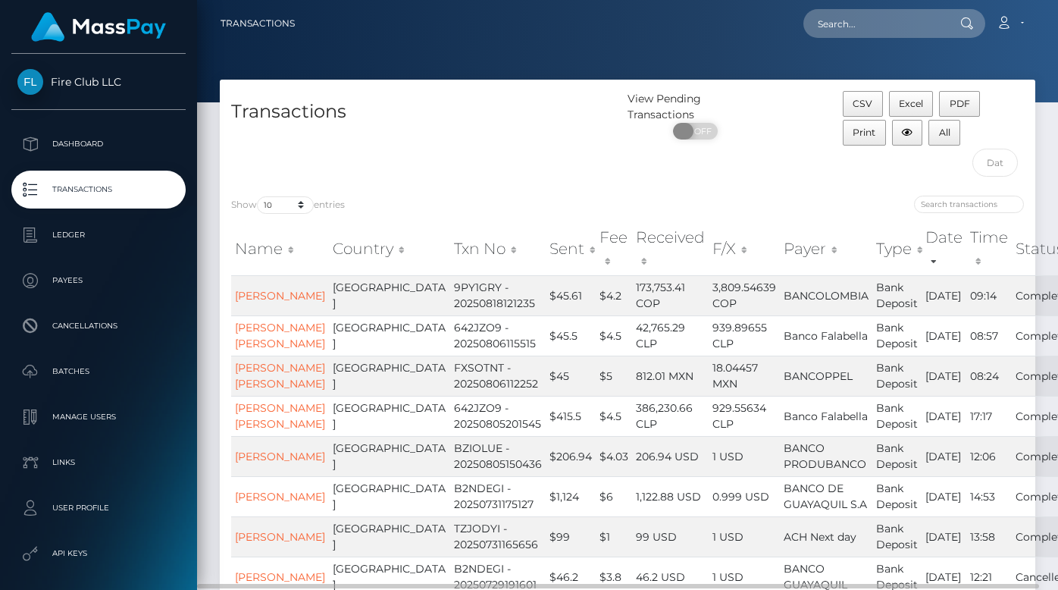
click at [687, 131] on span at bounding box center [683, 131] width 20 height 17
checkbox input "true"
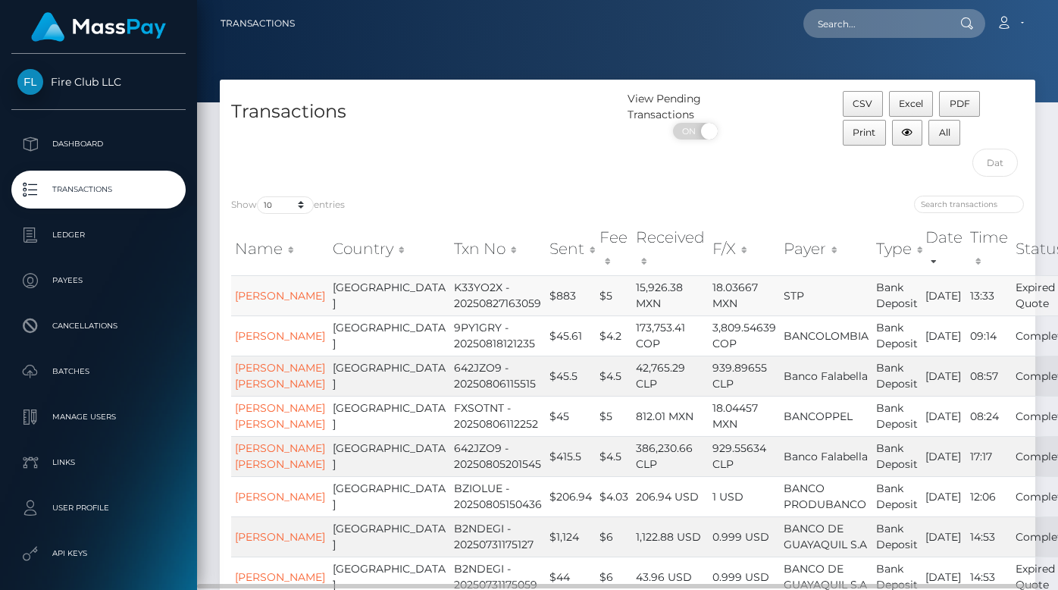
click at [922, 306] on td "08/27/25" at bounding box center [944, 295] width 45 height 40
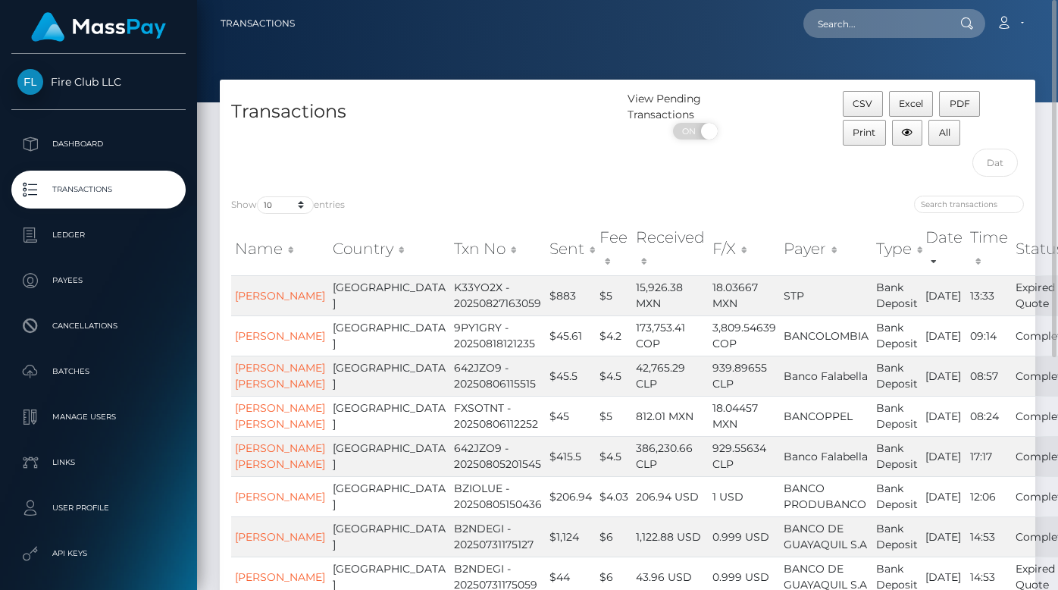
click at [1012, 245] on th "Status" at bounding box center [1045, 249] width 67 height 54
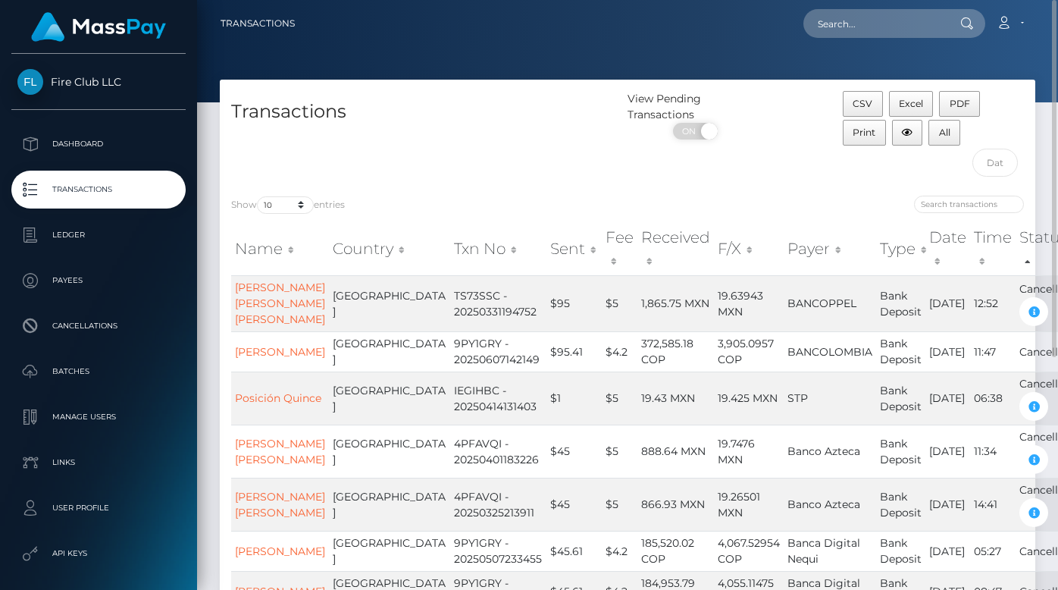
click at [1016, 245] on th "Status" at bounding box center [1045, 249] width 59 height 54
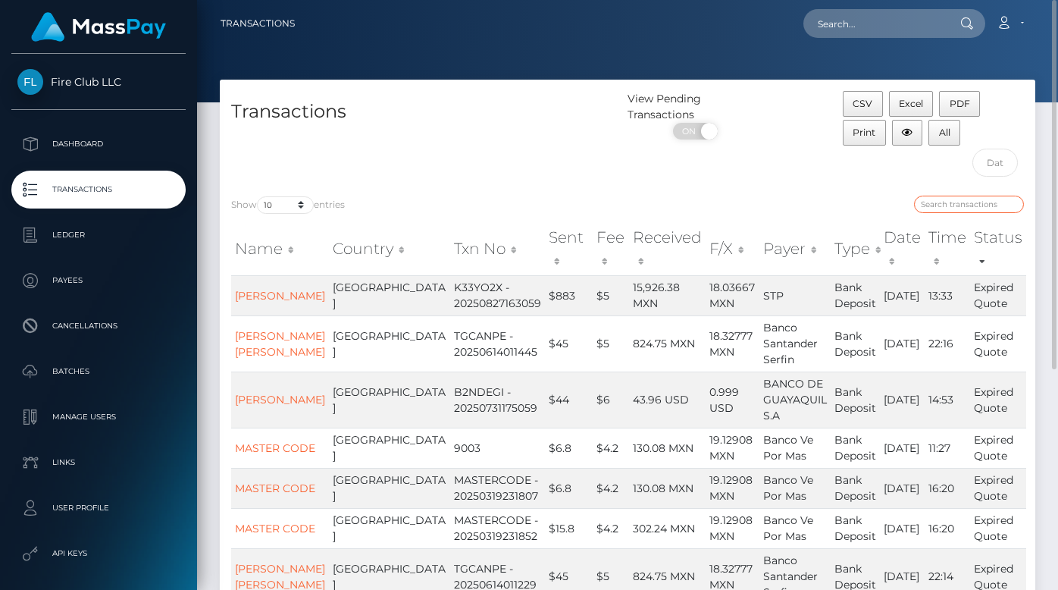
click at [968, 207] on input "search" at bounding box center [969, 204] width 110 height 17
type input "q"
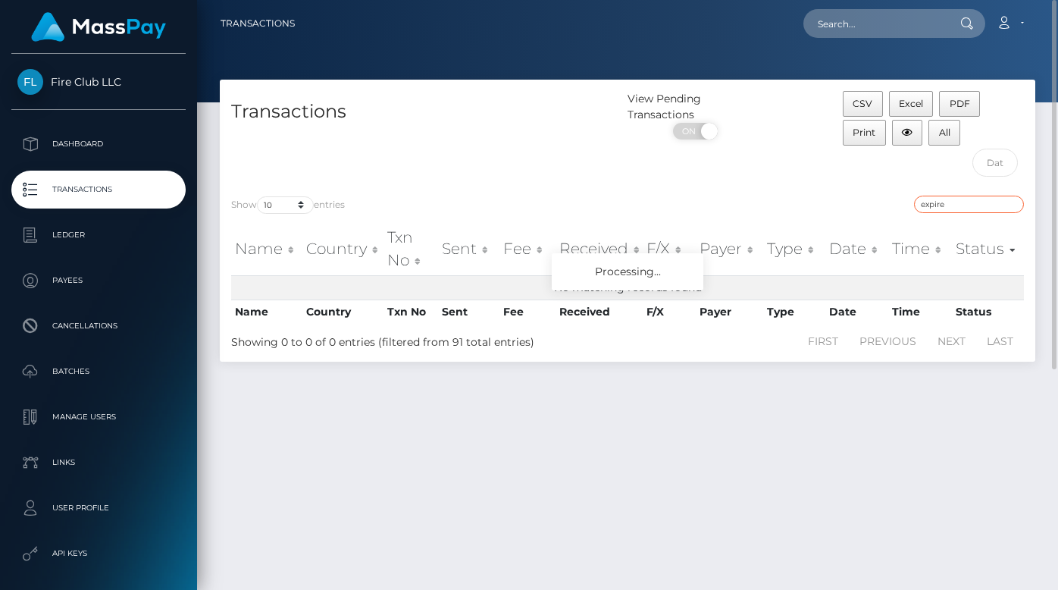
type input "expired"
click at [1013, 204] on input "expired" at bounding box center [969, 204] width 110 height 17
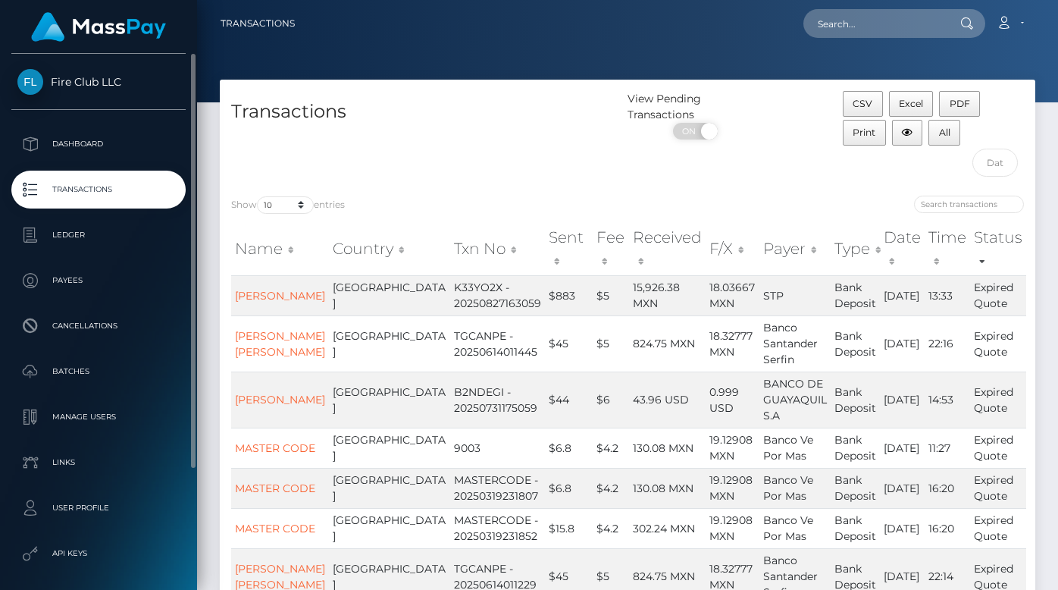
click at [83, 78] on span "Fire Club LLC" at bounding box center [98, 82] width 174 height 14
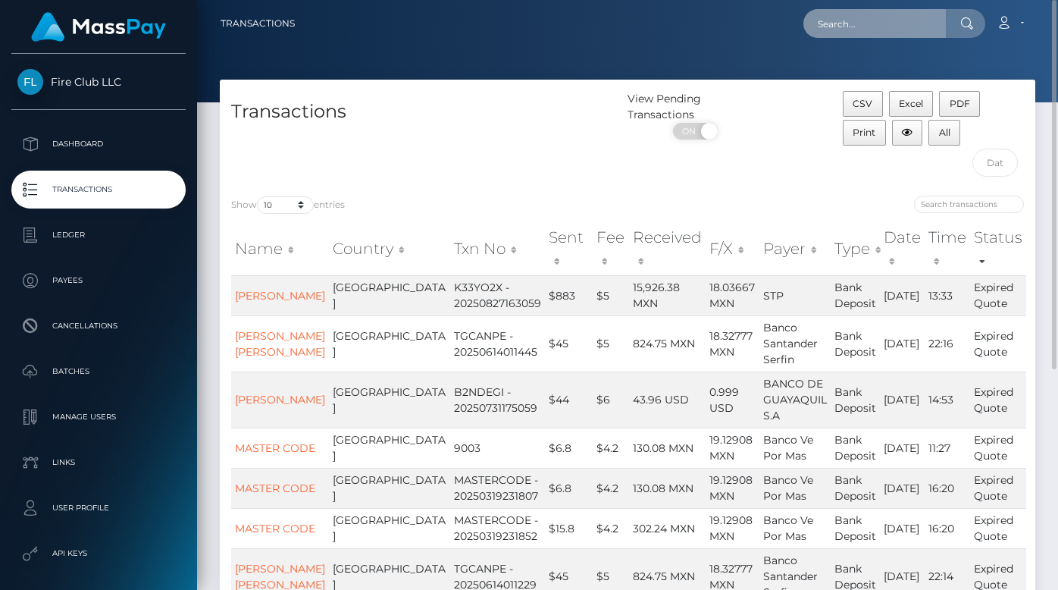
click at [851, 25] on input "text" at bounding box center [874, 23] width 142 height 29
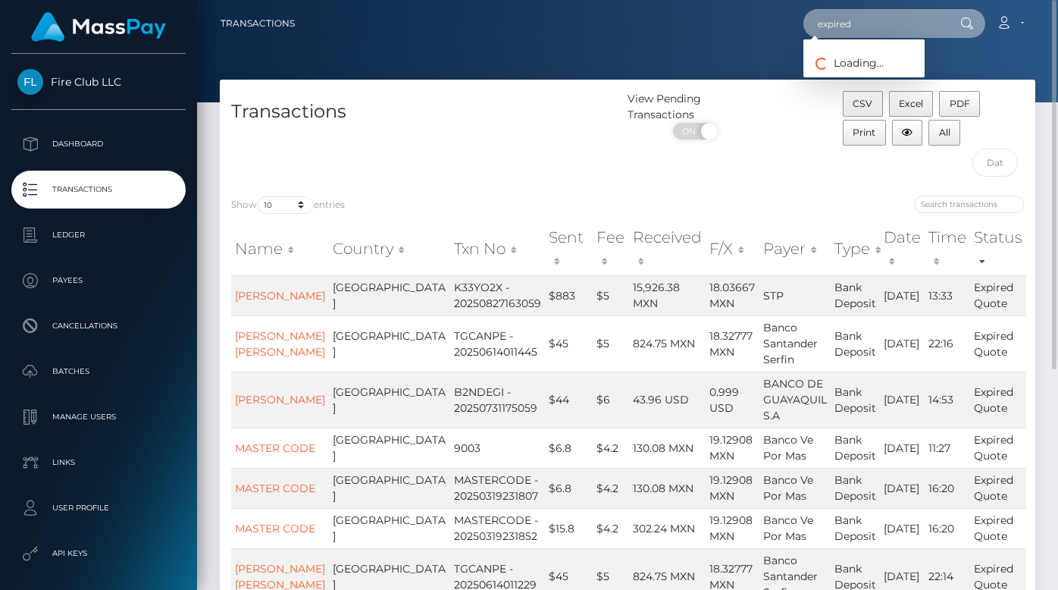
type input "expired"
click at [847, 19] on input "expired" at bounding box center [874, 23] width 142 height 29
type input "expired"
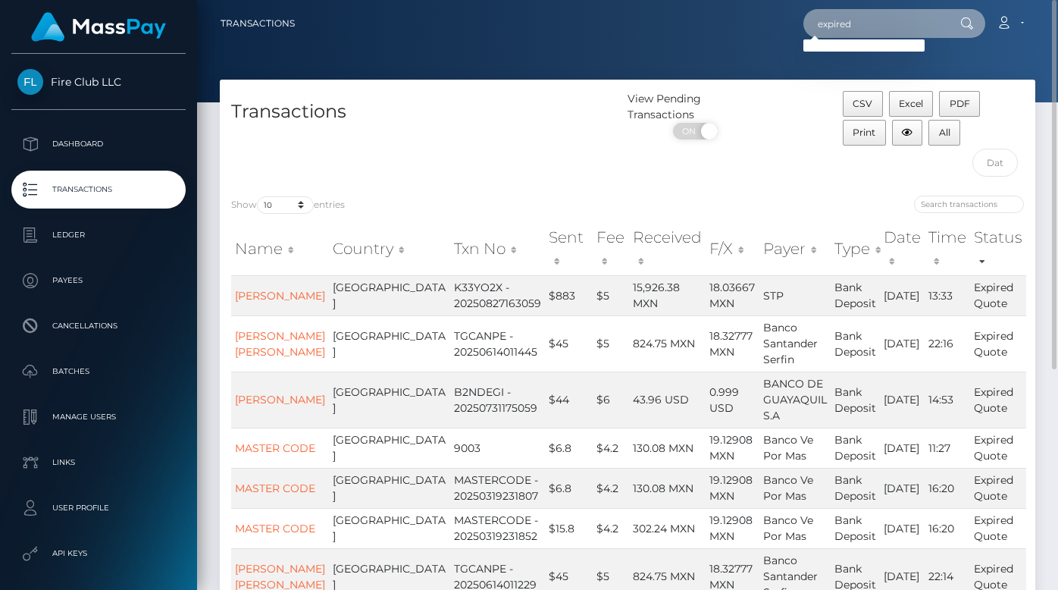
click at [847, 19] on input "expired" at bounding box center [874, 23] width 142 height 29
type input "expired"
click at [842, 29] on input "expired" at bounding box center [874, 23] width 142 height 29
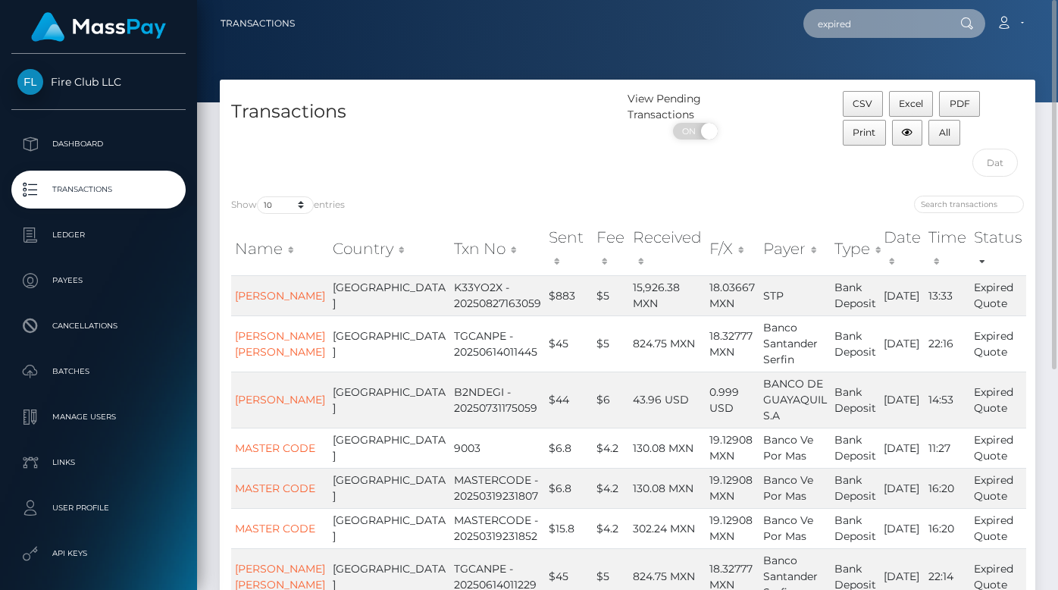
click at [842, 29] on input "expired" at bounding box center [874, 23] width 142 height 29
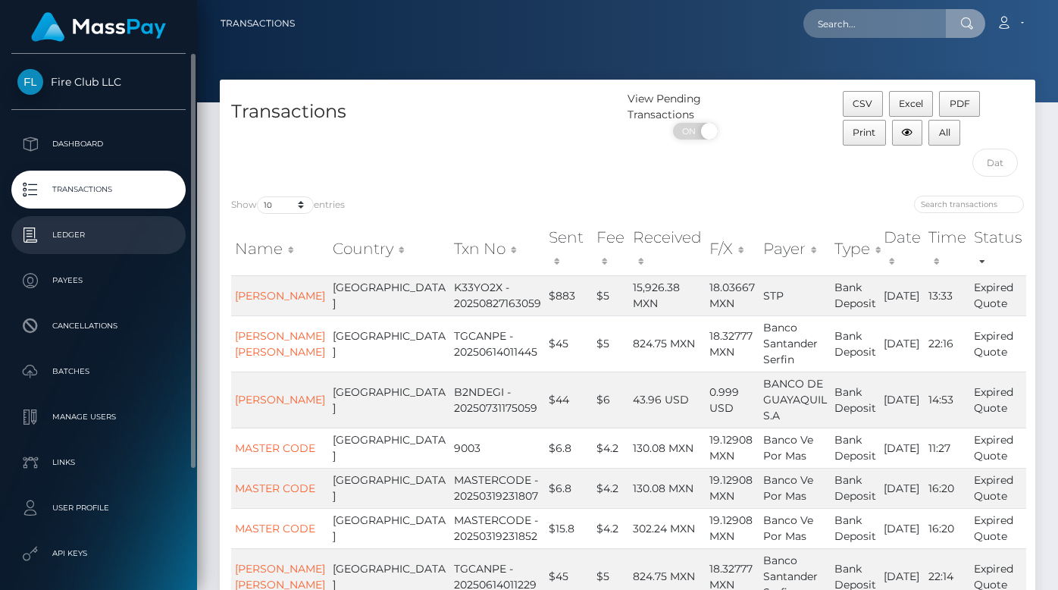
click at [96, 218] on link "Ledger" at bounding box center [98, 235] width 174 height 38
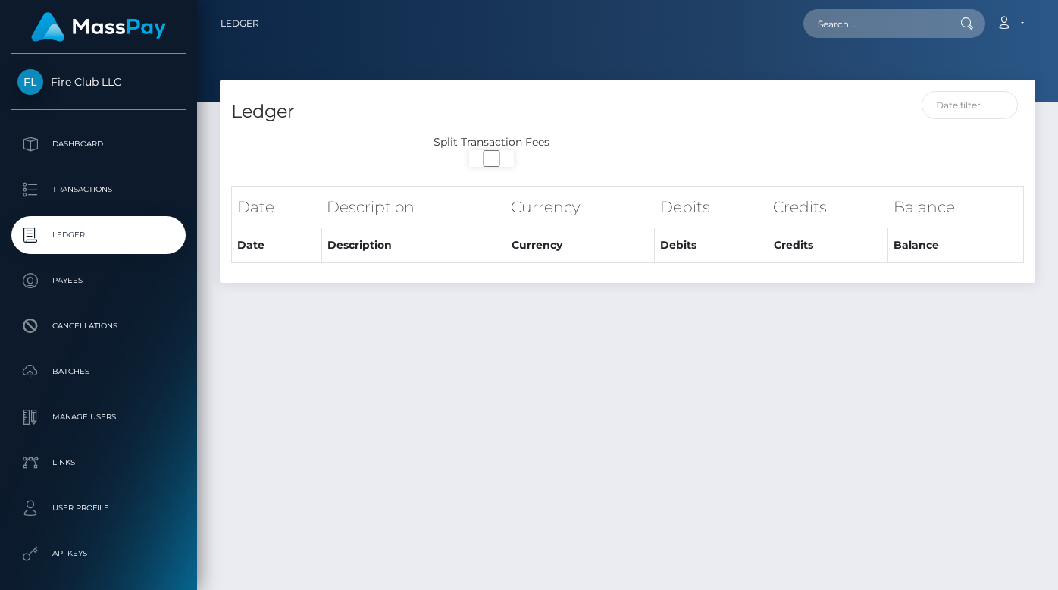
select select
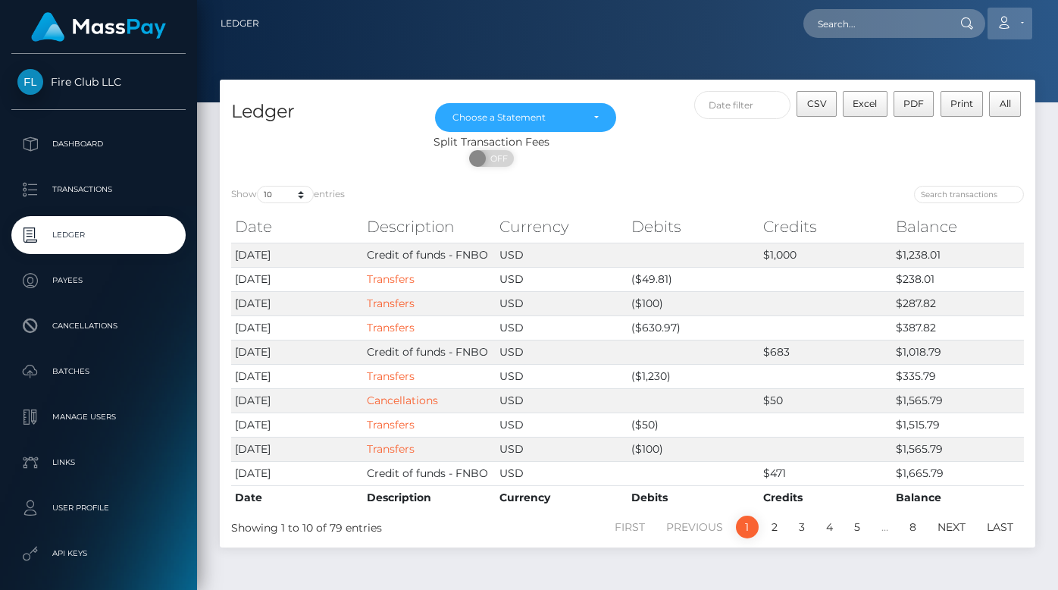
click at [1010, 9] on link "Account" at bounding box center [1010, 24] width 45 height 32
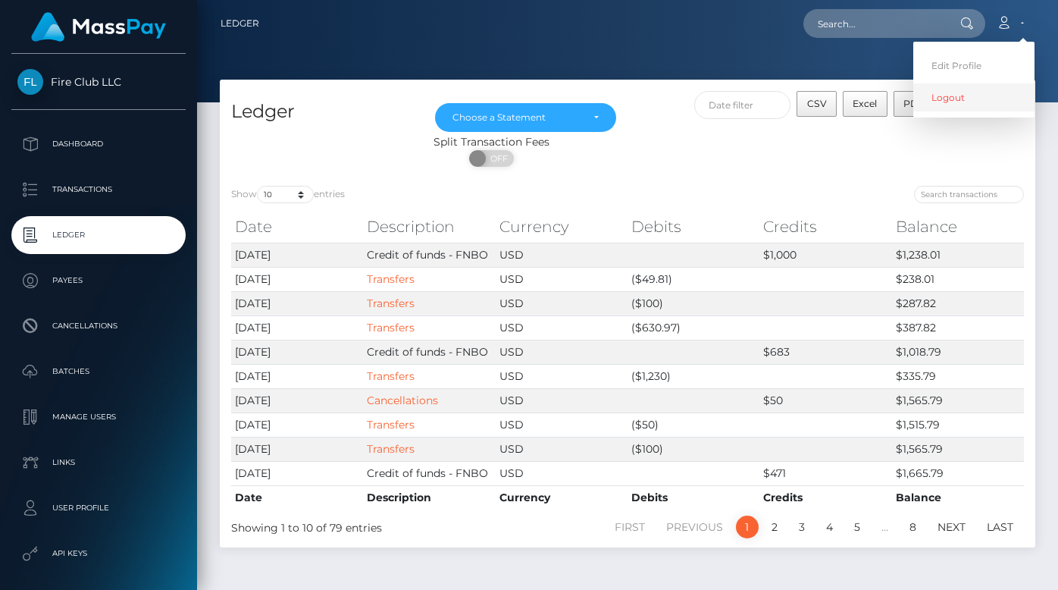
click at [959, 100] on link "Logout" at bounding box center [973, 97] width 121 height 28
